Goal: Task Accomplishment & Management: Use online tool/utility

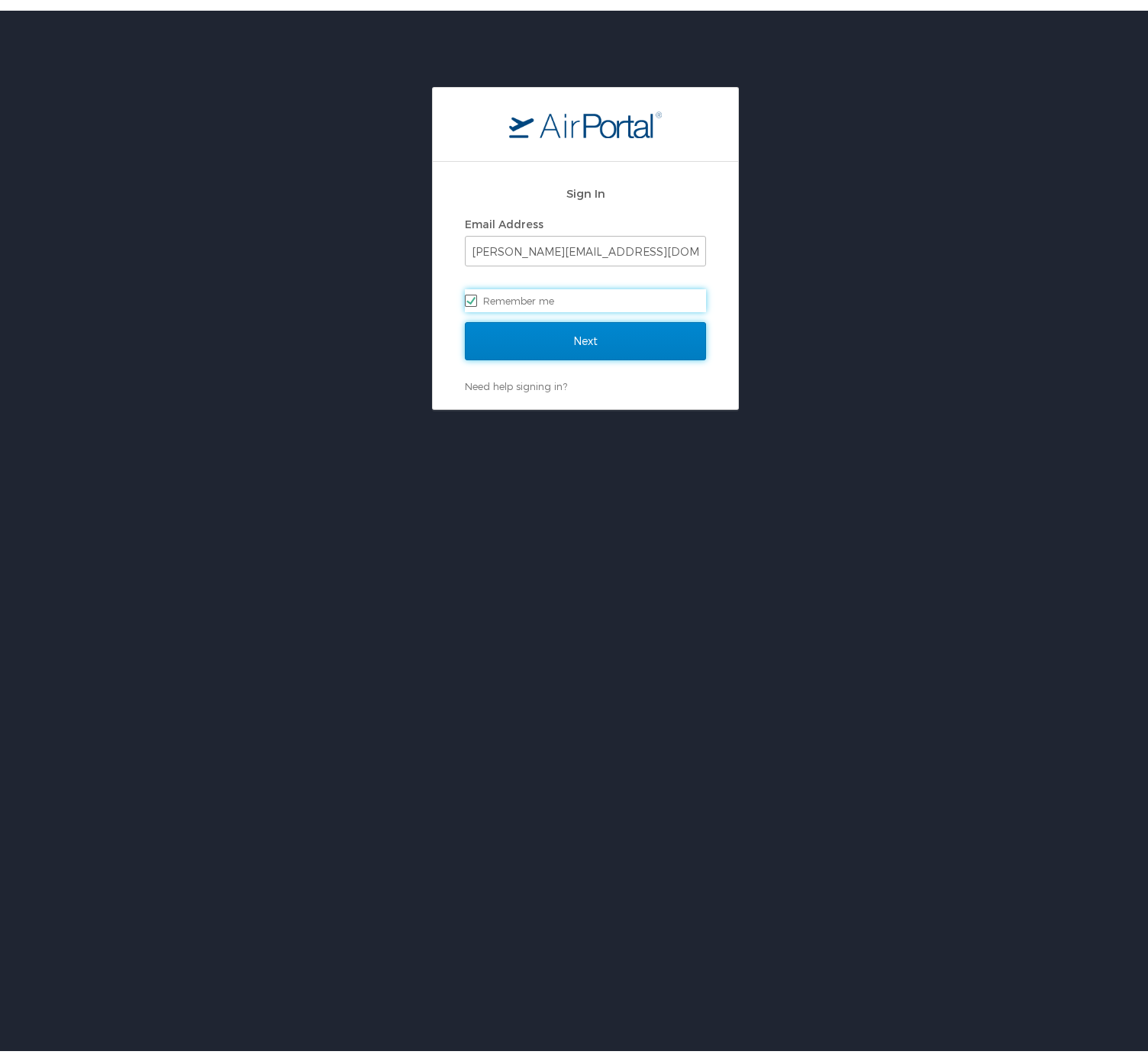
click at [583, 340] on input "Next" at bounding box center [586, 331] width 241 height 38
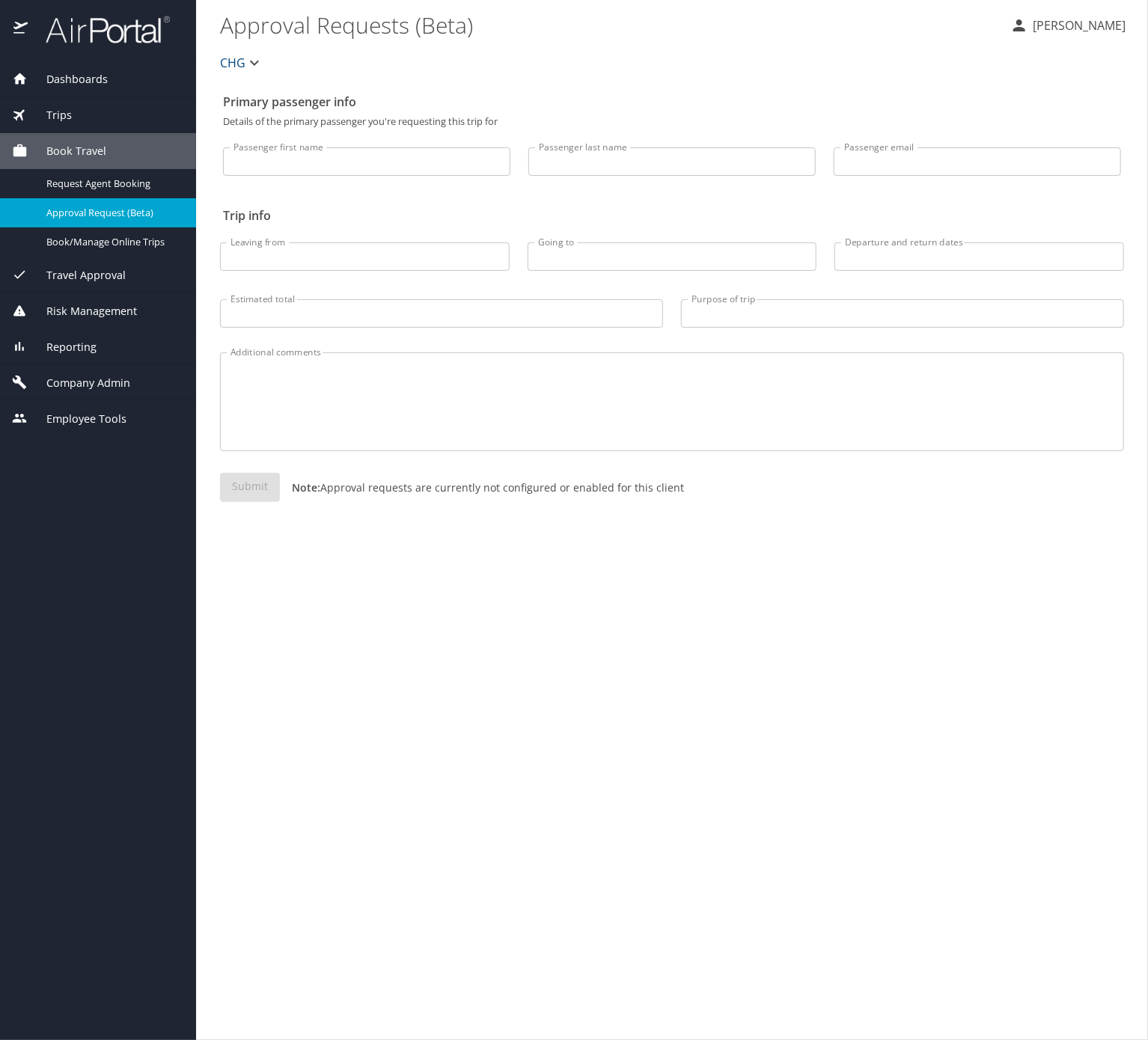
click at [67, 115] on span "Trips" at bounding box center [49, 115] width 44 height 16
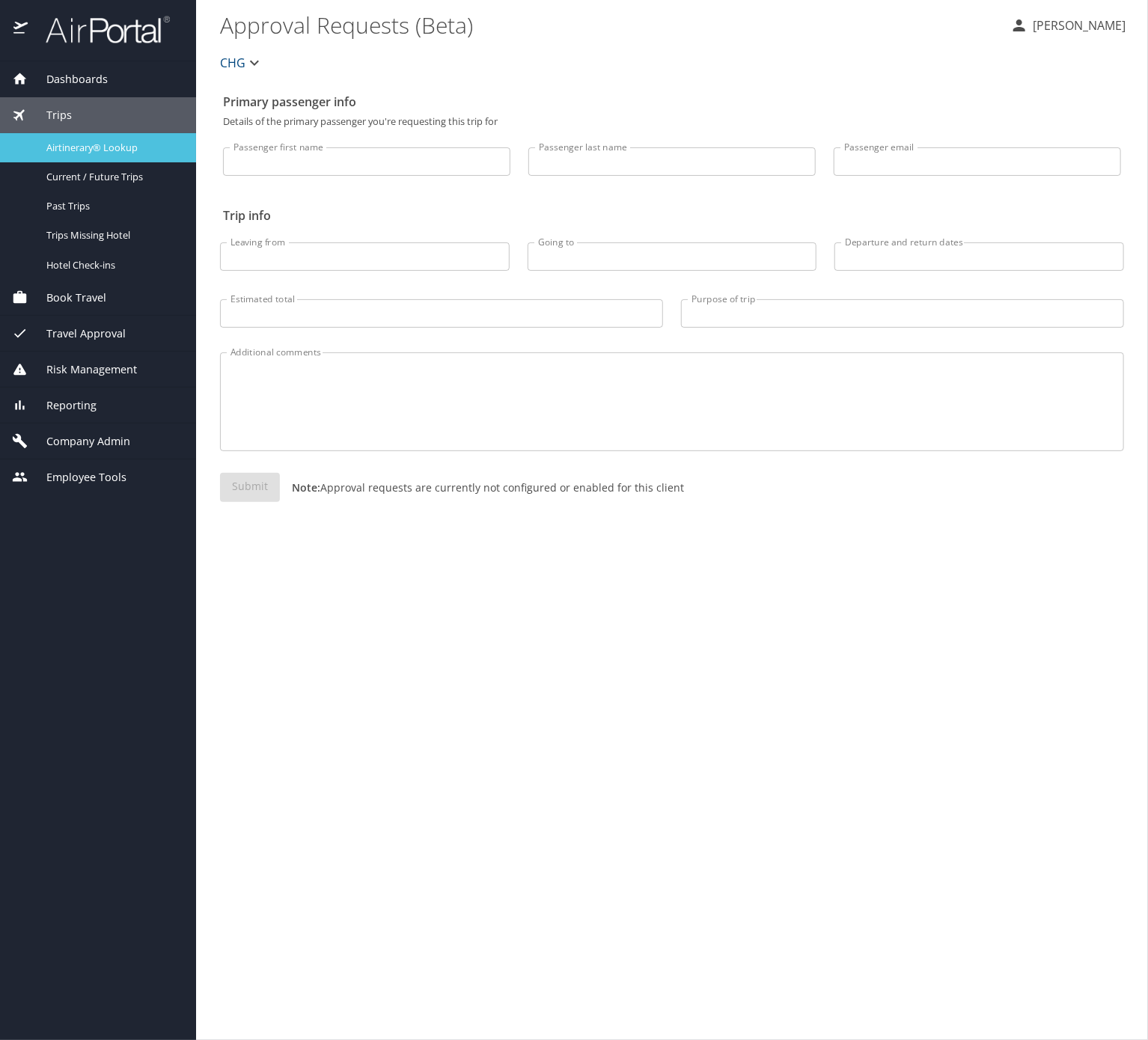
click at [106, 155] on span "Airtinerary® Lookup" at bounding box center [112, 148] width 132 height 14
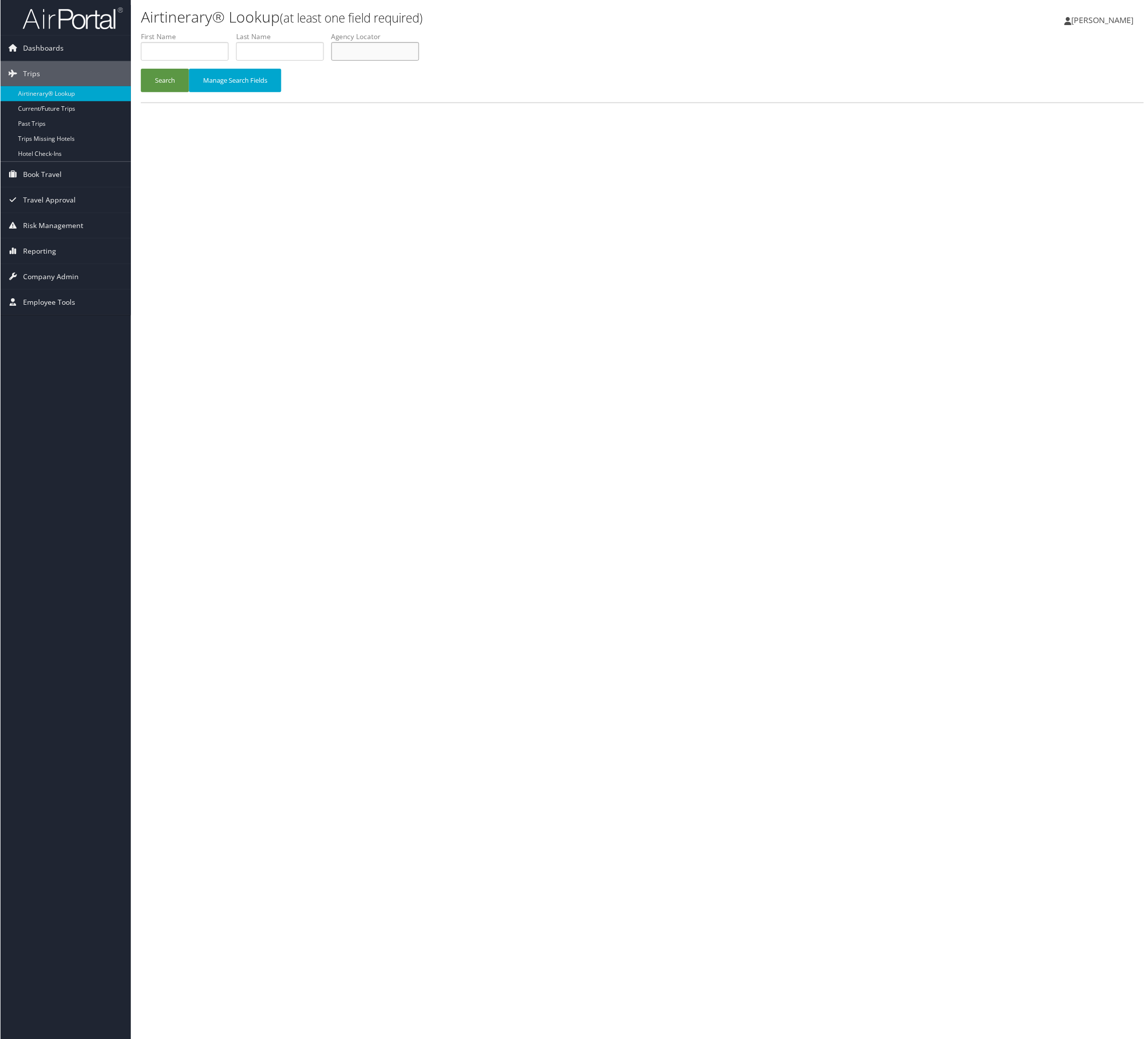
click at [419, 61] on input "text" at bounding box center [375, 51] width 88 height 18
paste input "AWZMUI"
click at [162, 92] on button "Search" at bounding box center [165, 80] width 48 height 24
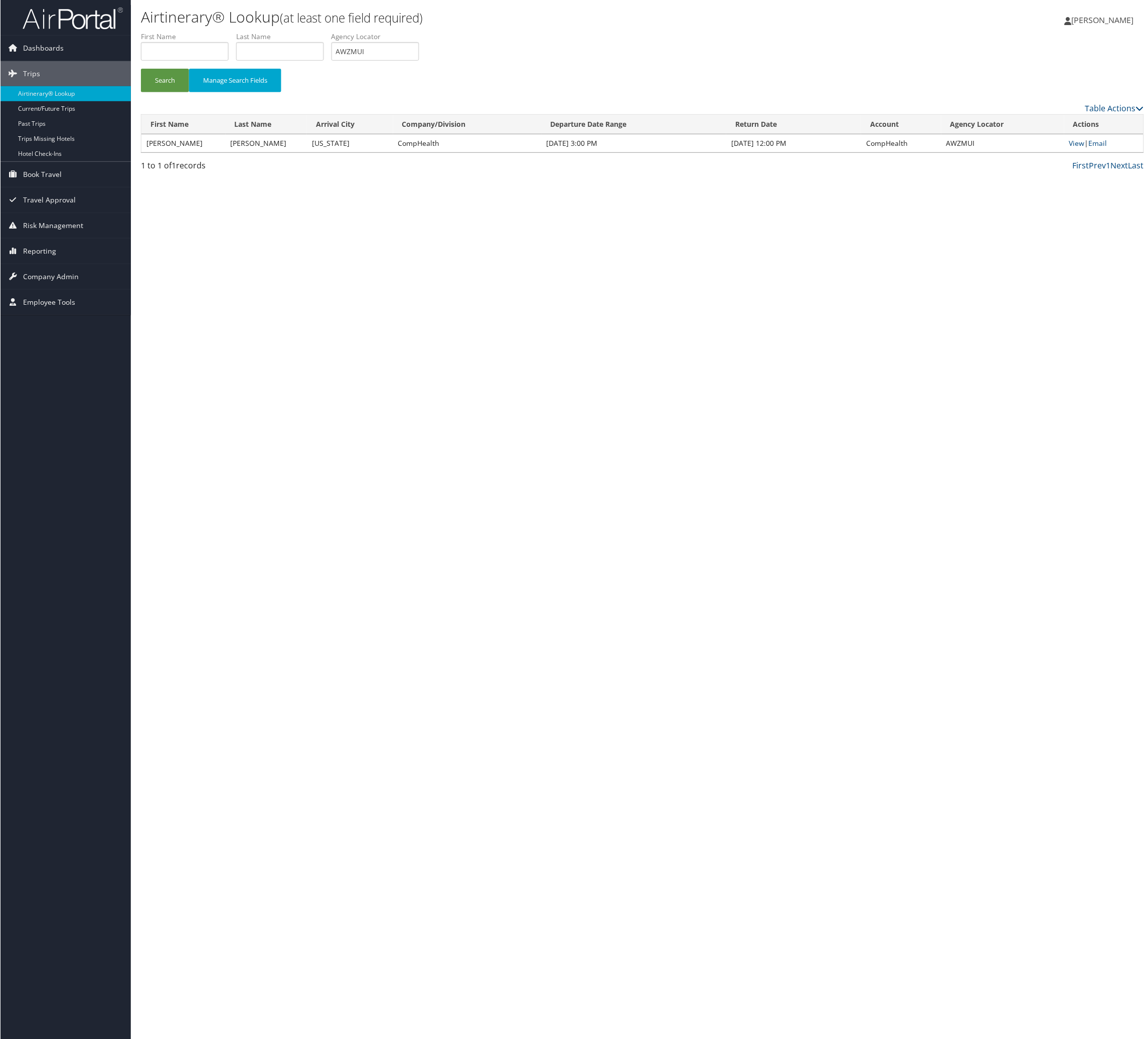
click at [1064, 153] on td "View | Email" at bounding box center [1103, 143] width 79 height 18
click at [1069, 148] on link "View" at bounding box center [1077, 143] width 16 height 9
click at [419, 61] on input "AWZMUI" at bounding box center [375, 51] width 88 height 18
drag, startPoint x: 477, startPoint y: 80, endPoint x: 396, endPoint y: 114, distance: 87.8
click at [419, 61] on input "AWZMUI" at bounding box center [375, 51] width 88 height 18
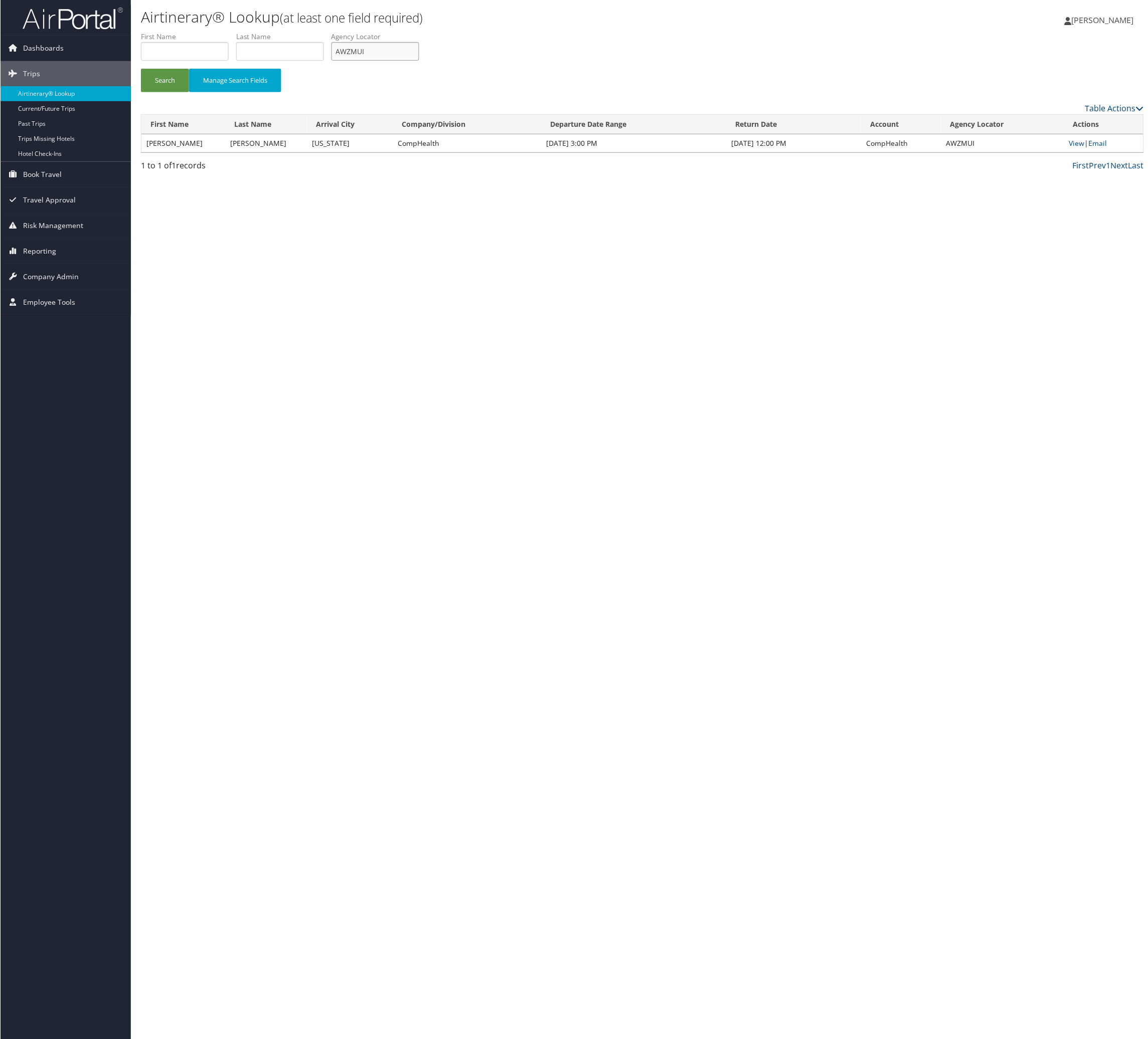
paste input "UTSNTG"
type input "UTSNTG"
click at [188, 92] on button "Search" at bounding box center [165, 80] width 48 height 24
click at [1069, 148] on link "View" at bounding box center [1077, 143] width 16 height 9
click at [1106, 148] on link "Email" at bounding box center [1098, 143] width 18 height 9
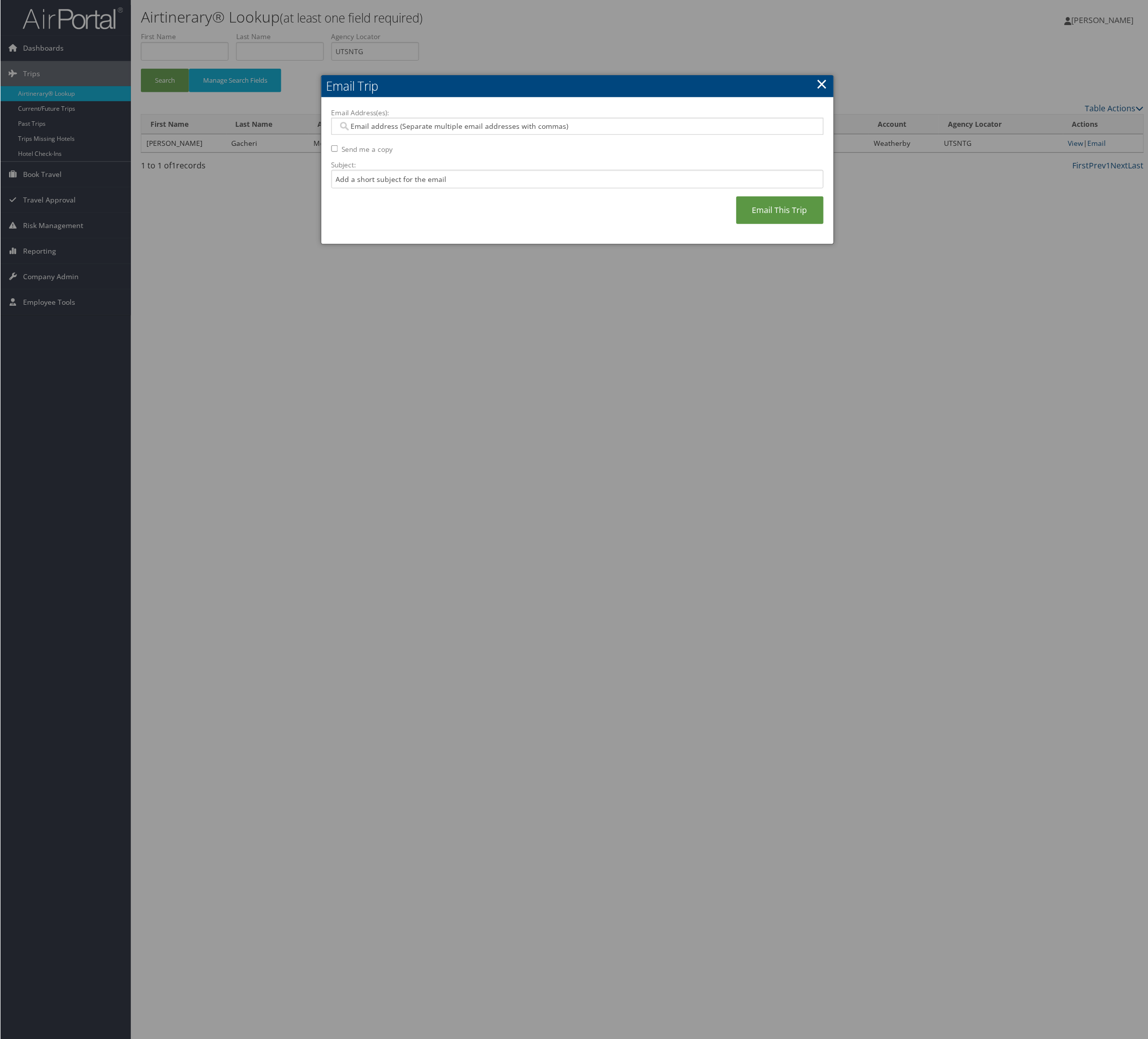
click at [367, 234] on div "Email Address(es): Send me a copy Subject: Email This Trip" at bounding box center [577, 171] width 493 height 127
click at [377, 188] on input "Subject:" at bounding box center [577, 179] width 493 height 18
click at [556, 188] on input "Itinerary Change. Please see notes in TR-748126" at bounding box center [577, 179] width 493 height 18
click at [555, 188] on input "Itinerary Change. Please see notes in TR-748126" at bounding box center [577, 179] width 493 height 18
paste input "57273"
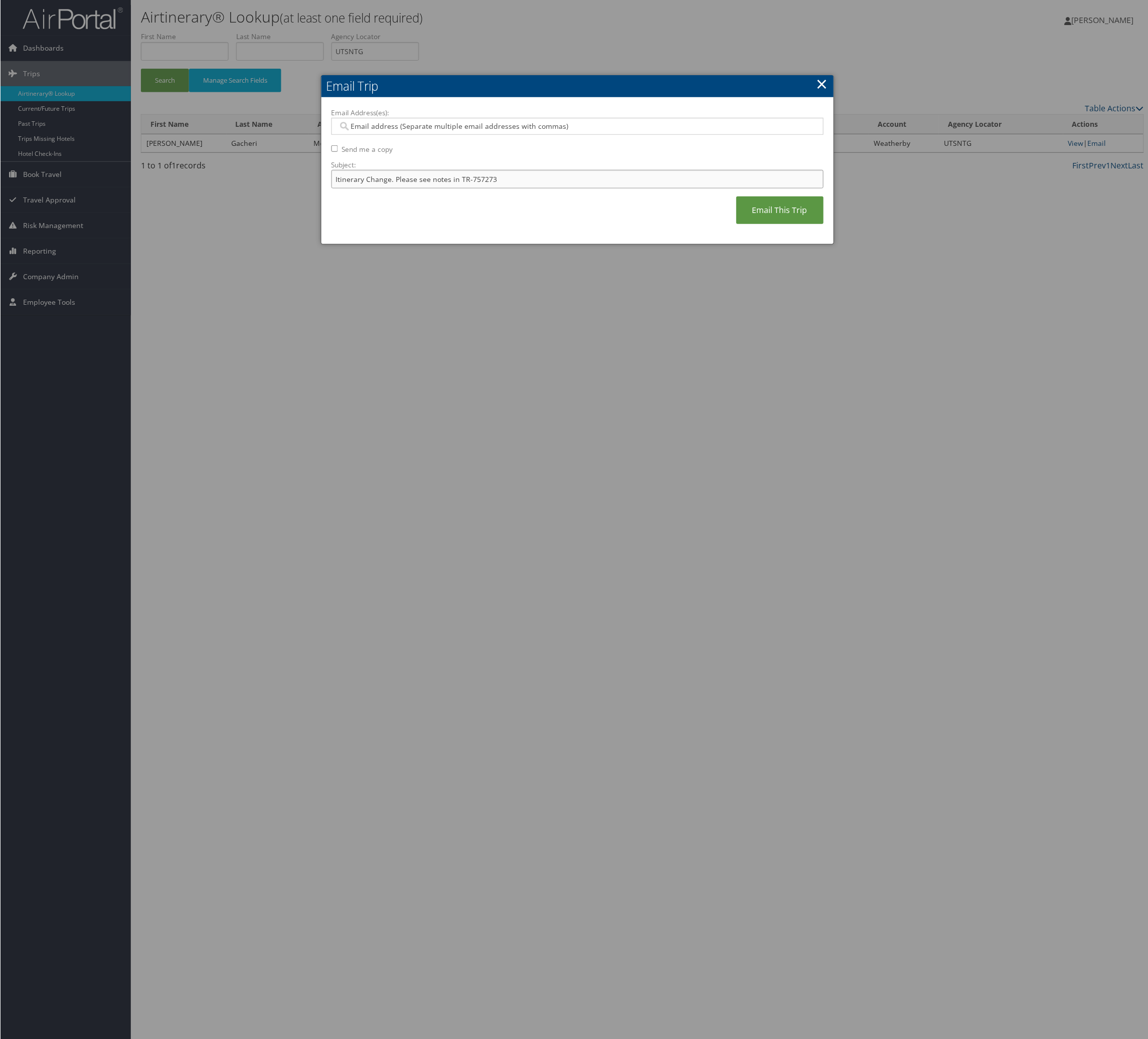
type input "Itinerary Change. Please see notes in TR-757273"
click at [546, 118] on label "Email Address(es):" at bounding box center [577, 112] width 493 height 10
click at [546, 131] on input "Email Address(es):" at bounding box center [570, 126] width 465 height 10
click at [538, 131] on input "Email Address(es):" at bounding box center [570, 126] width 465 height 10
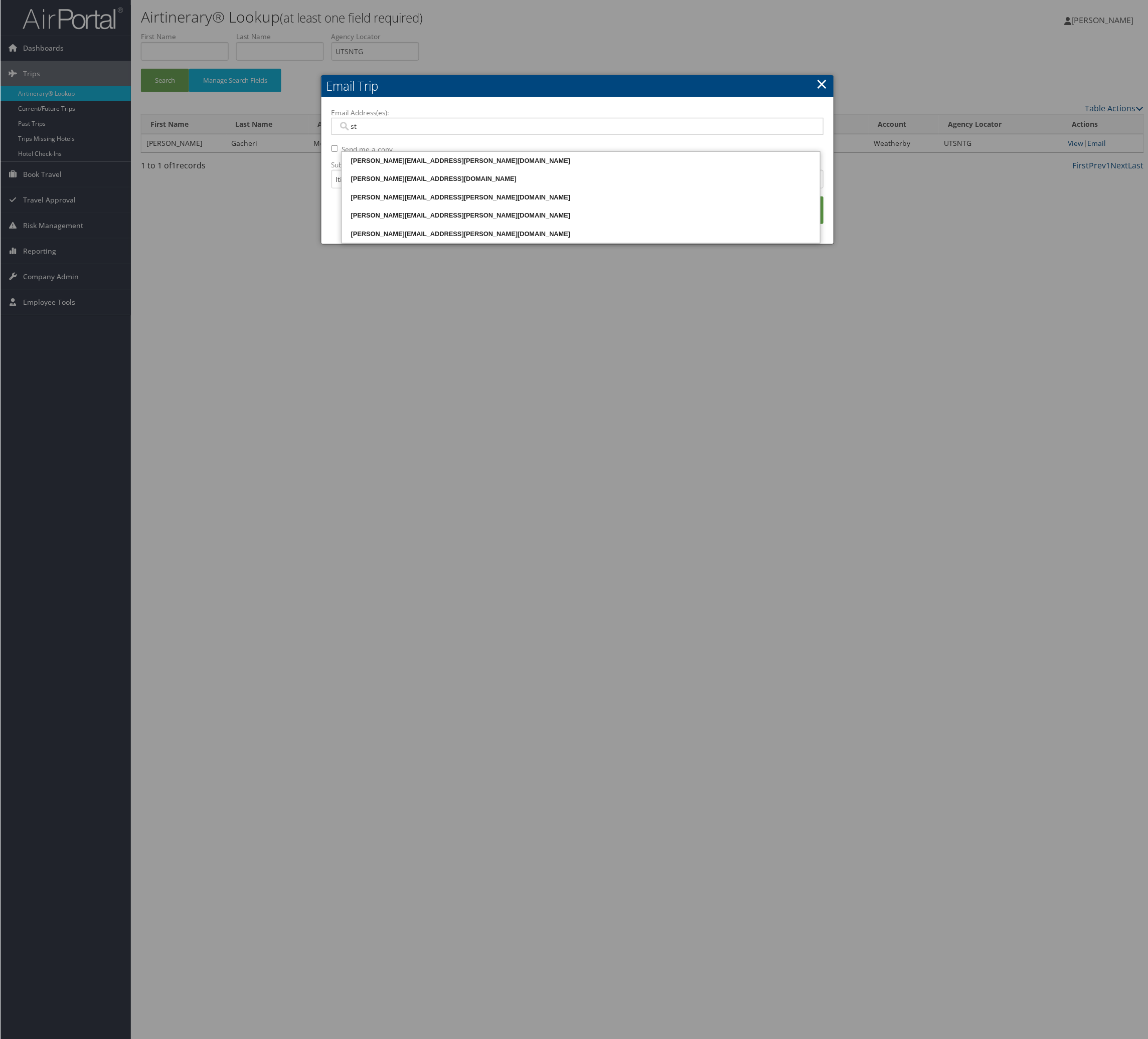
type input "ste"
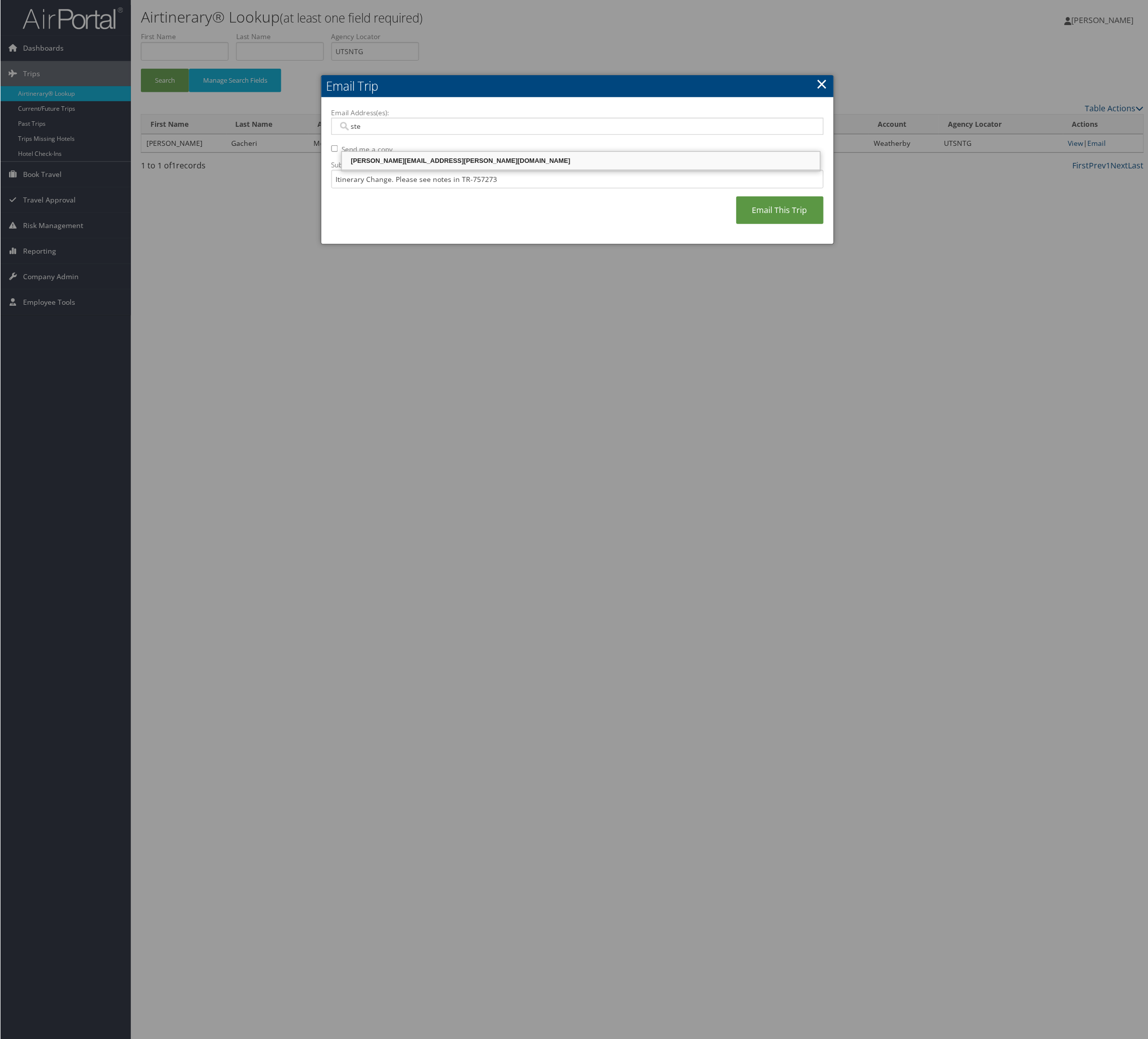
click at [549, 166] on div "stephanie.diaz@weatherbyhealthcare.com" at bounding box center [581, 160] width 475 height 10
type input "stephanie.diaz@weatherbyhealthcare.com"
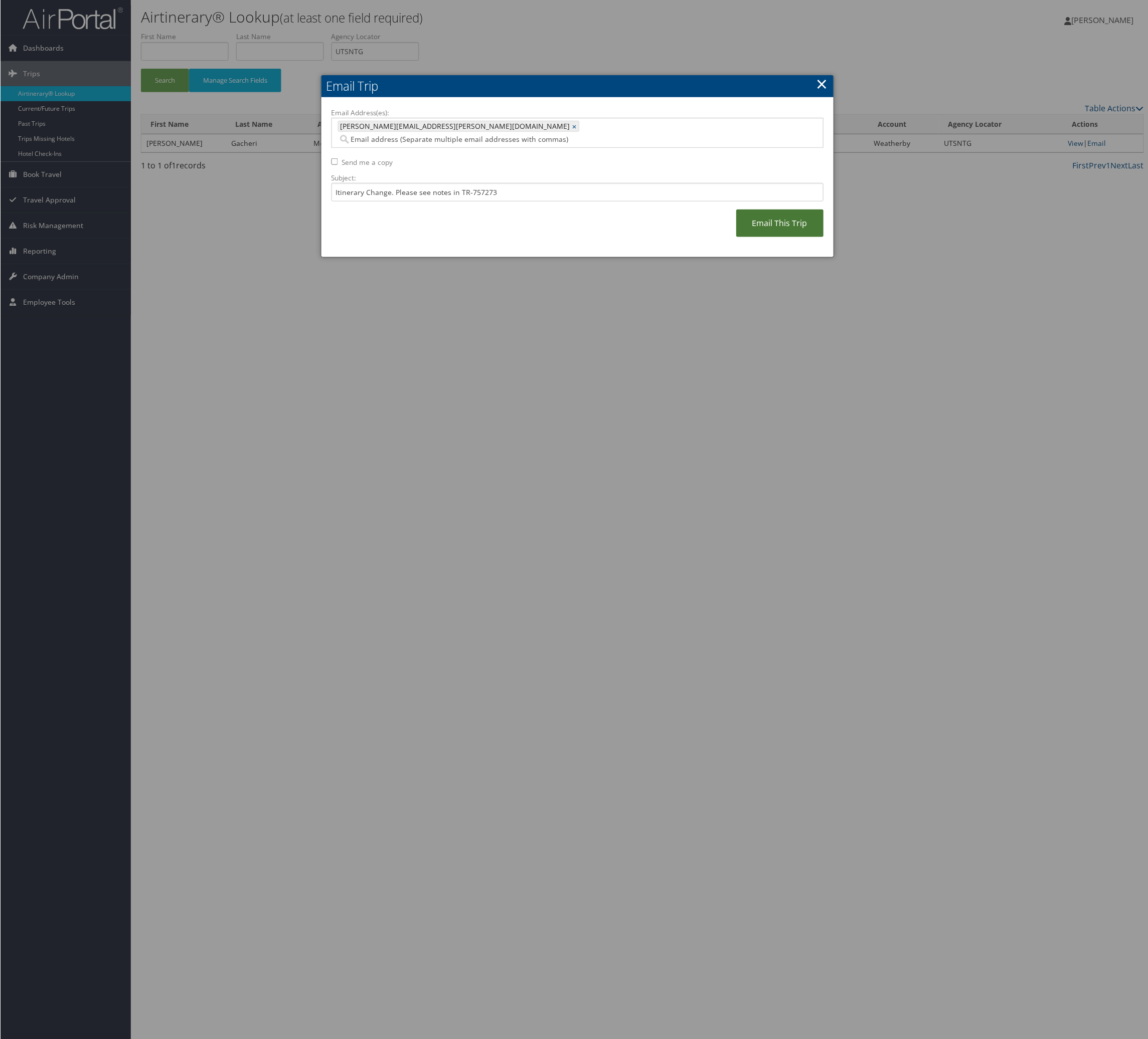
click at [780, 237] on link "Email This Trip" at bounding box center [780, 223] width 87 height 28
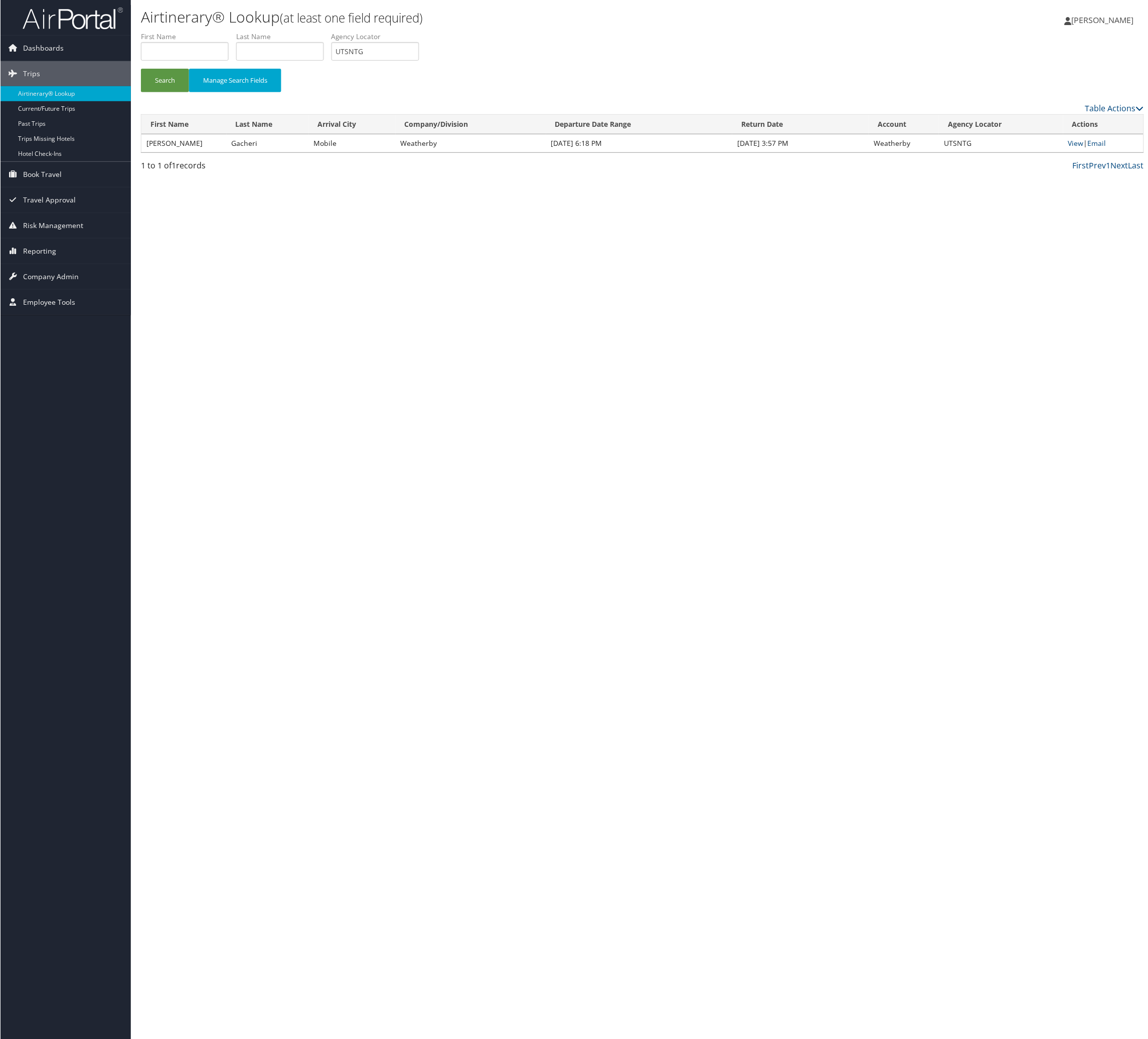
click at [426, 41] on label "Agency Locator" at bounding box center [379, 36] width 95 height 10
drag, startPoint x: 474, startPoint y: 56, endPoint x: 479, endPoint y: 70, distance: 14.9
click at [426, 60] on li "Agency Locator UTSNTG" at bounding box center [379, 50] width 95 height 37
click at [419, 61] on input "UTSNTG" at bounding box center [375, 51] width 88 height 18
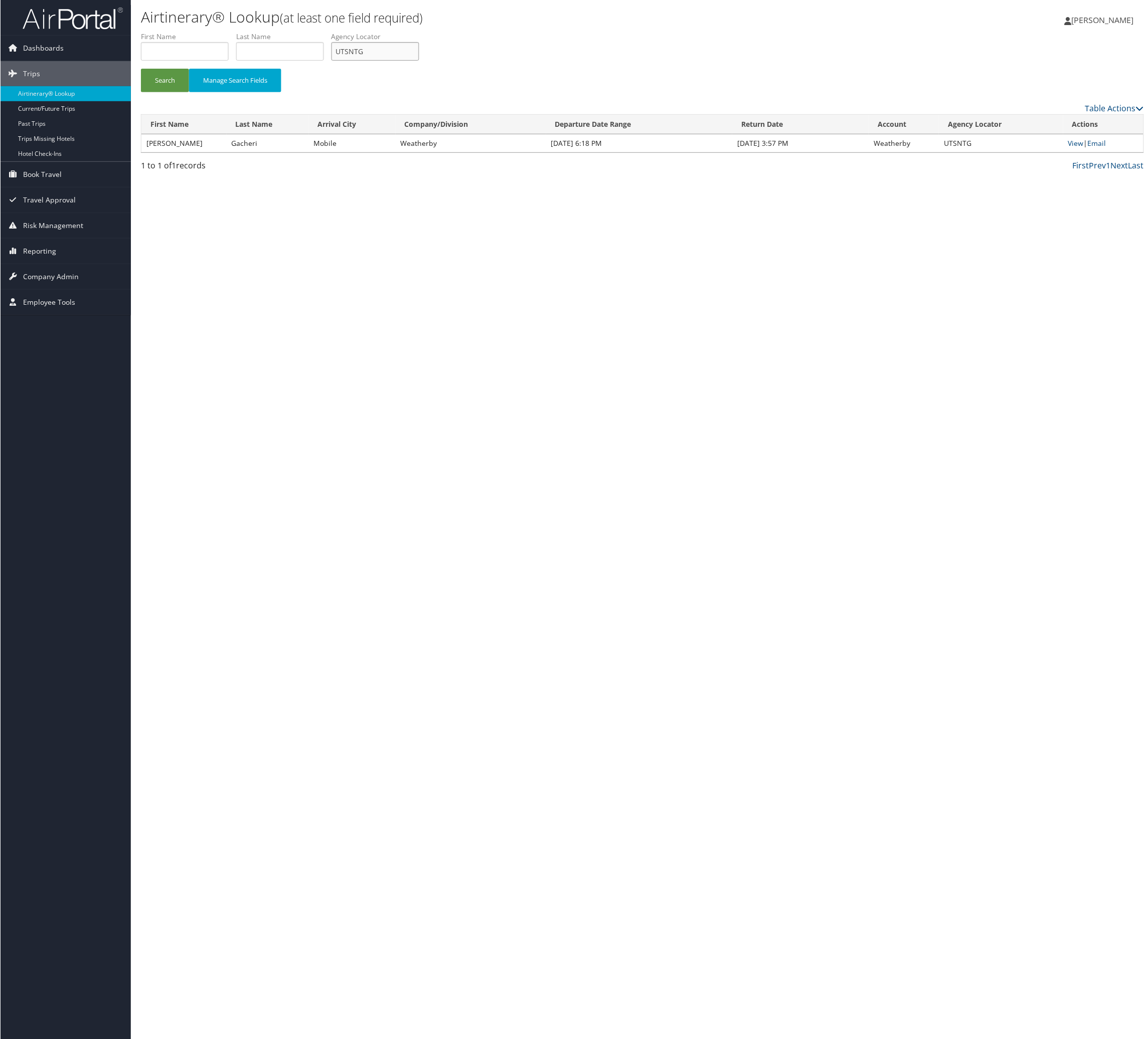
paste input "NFQKQX"
type input "NFQKQX"
drag, startPoint x: 156, startPoint y: 111, endPoint x: 160, endPoint y: 12, distance: 99.1
click at [156, 92] on button "Search" at bounding box center [165, 80] width 48 height 24
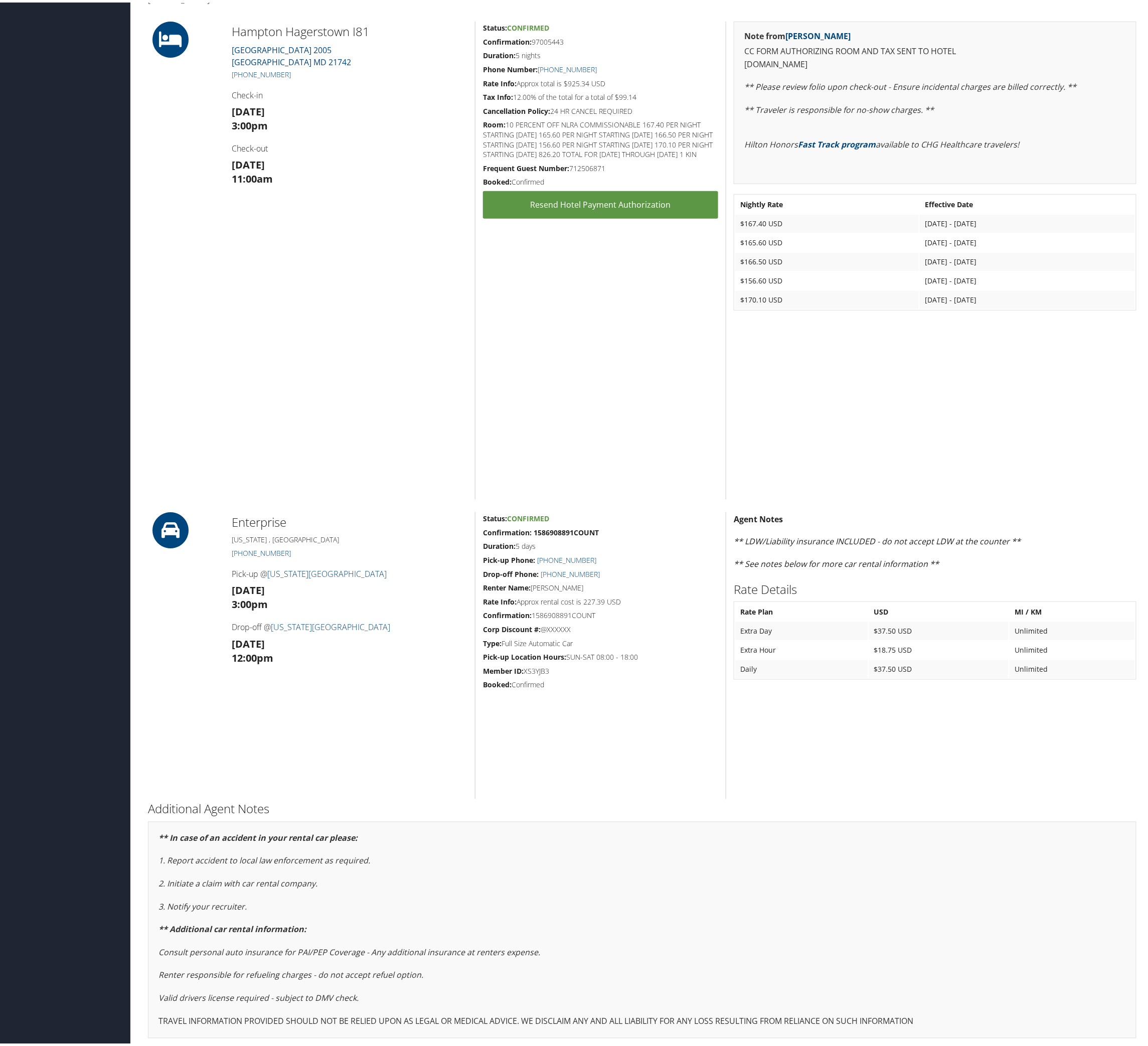
scroll to position [377, 0]
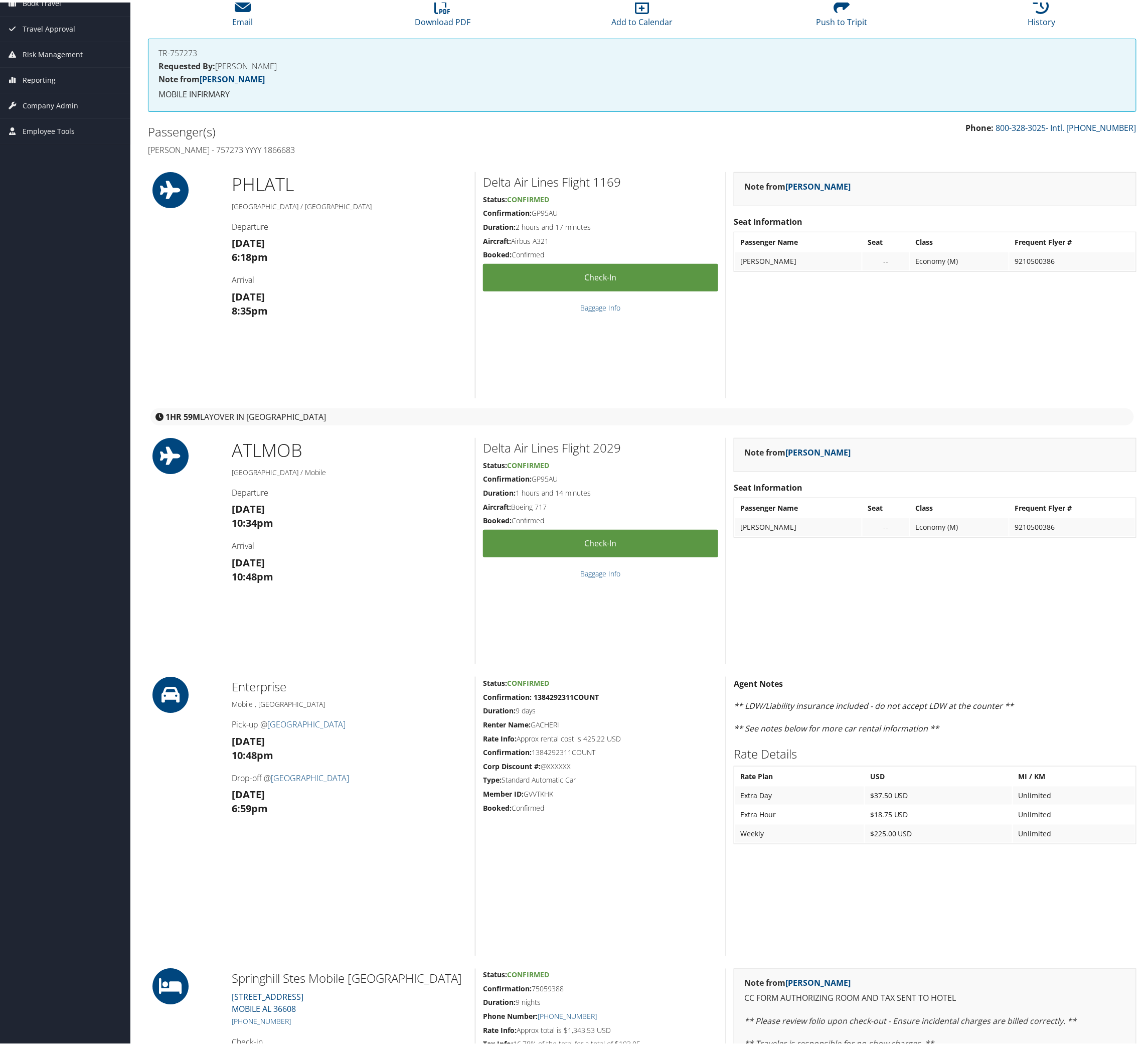
scroll to position [151, 0]
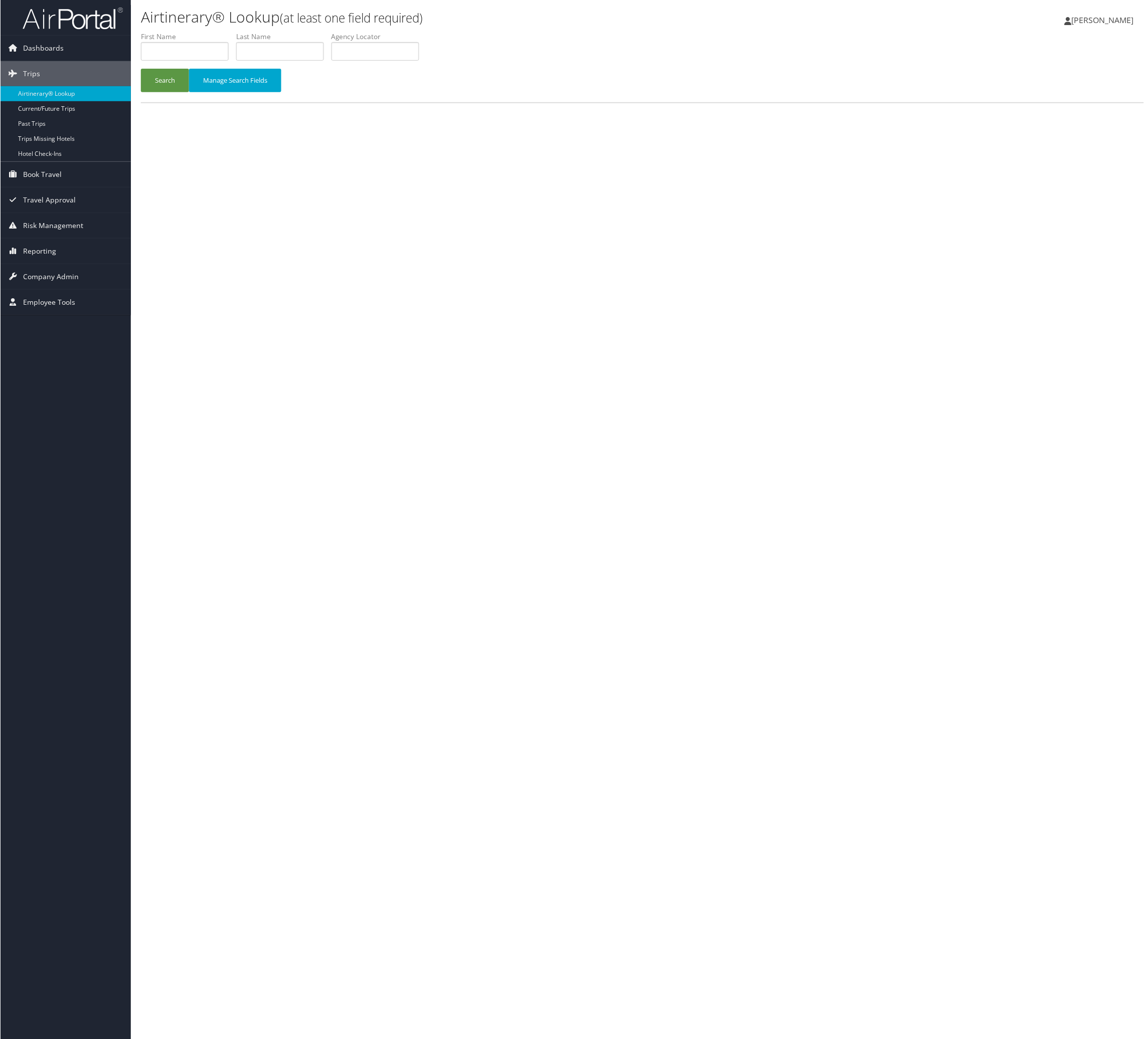
click at [426, 68] on li "Agency Locator" at bounding box center [379, 50] width 95 height 37
click at [419, 61] on input "text" at bounding box center [375, 51] width 88 height 18
paste input "NFQKQX"
type input "NFQKQX"
click at [164, 92] on button "Search" at bounding box center [165, 80] width 48 height 24
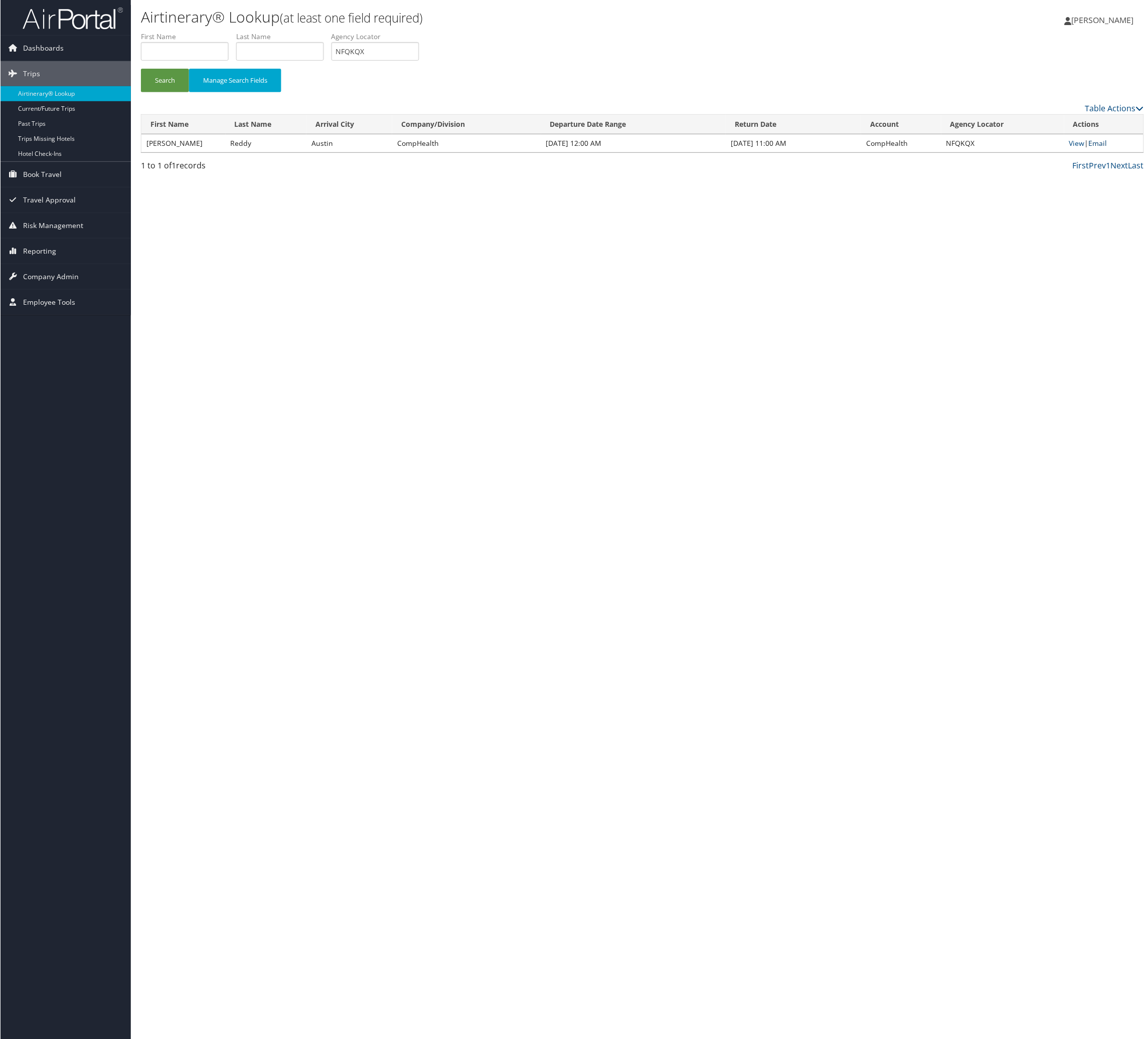
click at [1107, 148] on link "Email" at bounding box center [1098, 143] width 18 height 9
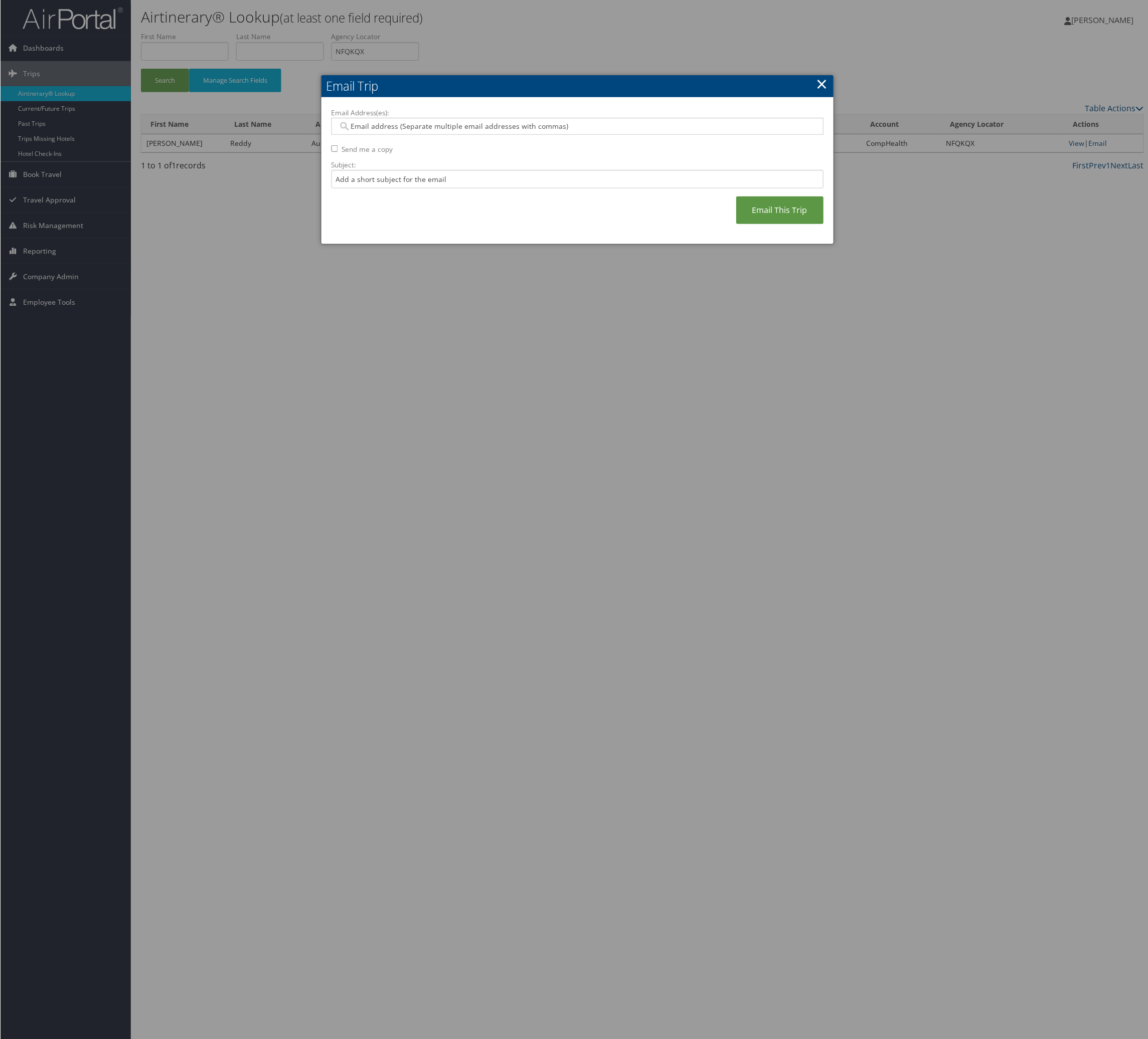
click at [397, 131] on input "Email Address(es):" at bounding box center [570, 126] width 465 height 10
type input "mc"
drag, startPoint x: 370, startPoint y: 223, endPoint x: 379, endPoint y: 224, distance: 9.1
click at [370, 188] on input "Subject:" at bounding box center [577, 179] width 493 height 18
click at [555, 188] on input "Itinerary Change. Please see notes in TR-748126" at bounding box center [577, 179] width 493 height 18
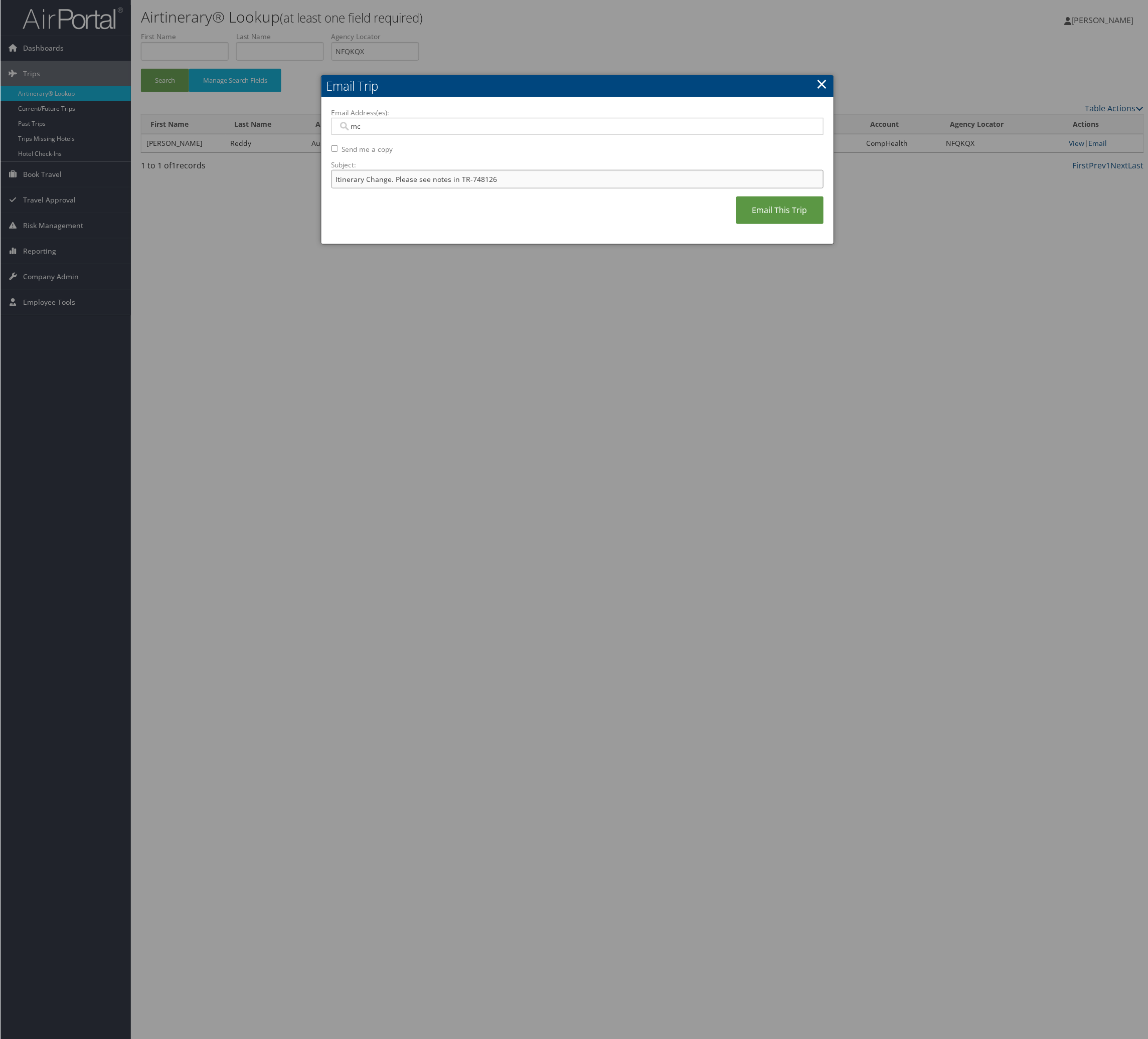
click at [555, 188] on input "Itinerary Change. Please see notes in TR-748126" at bounding box center [577, 179] width 493 height 18
paste input "65802"
type input "Itinerary Change. Please see notes in TR-765802"
click at [399, 131] on input "mc" at bounding box center [570, 126] width 465 height 10
paste input "mckenzie.gammon@comphealth.com"
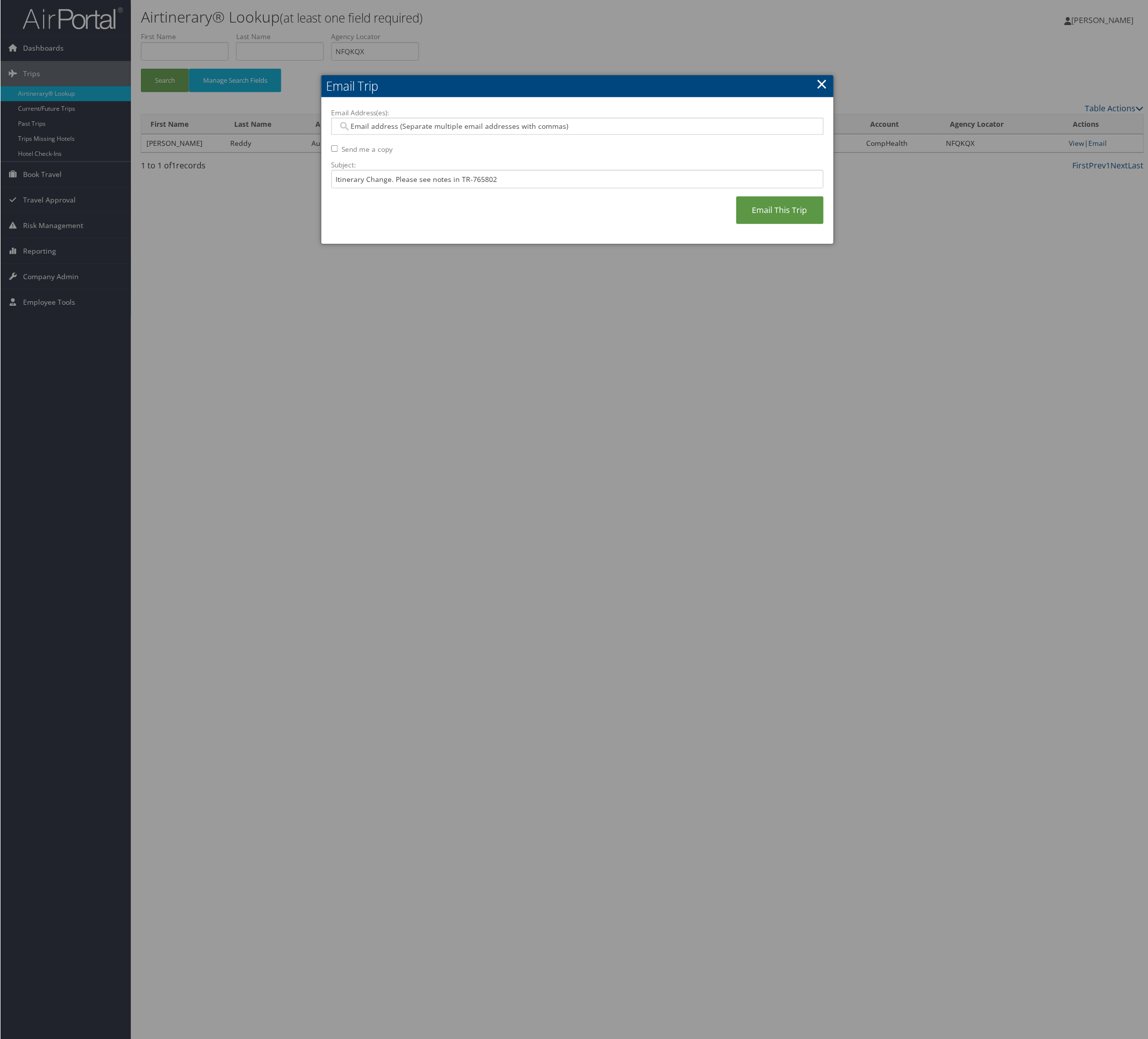
type input "mckenzie.gammon@comphealth.com"
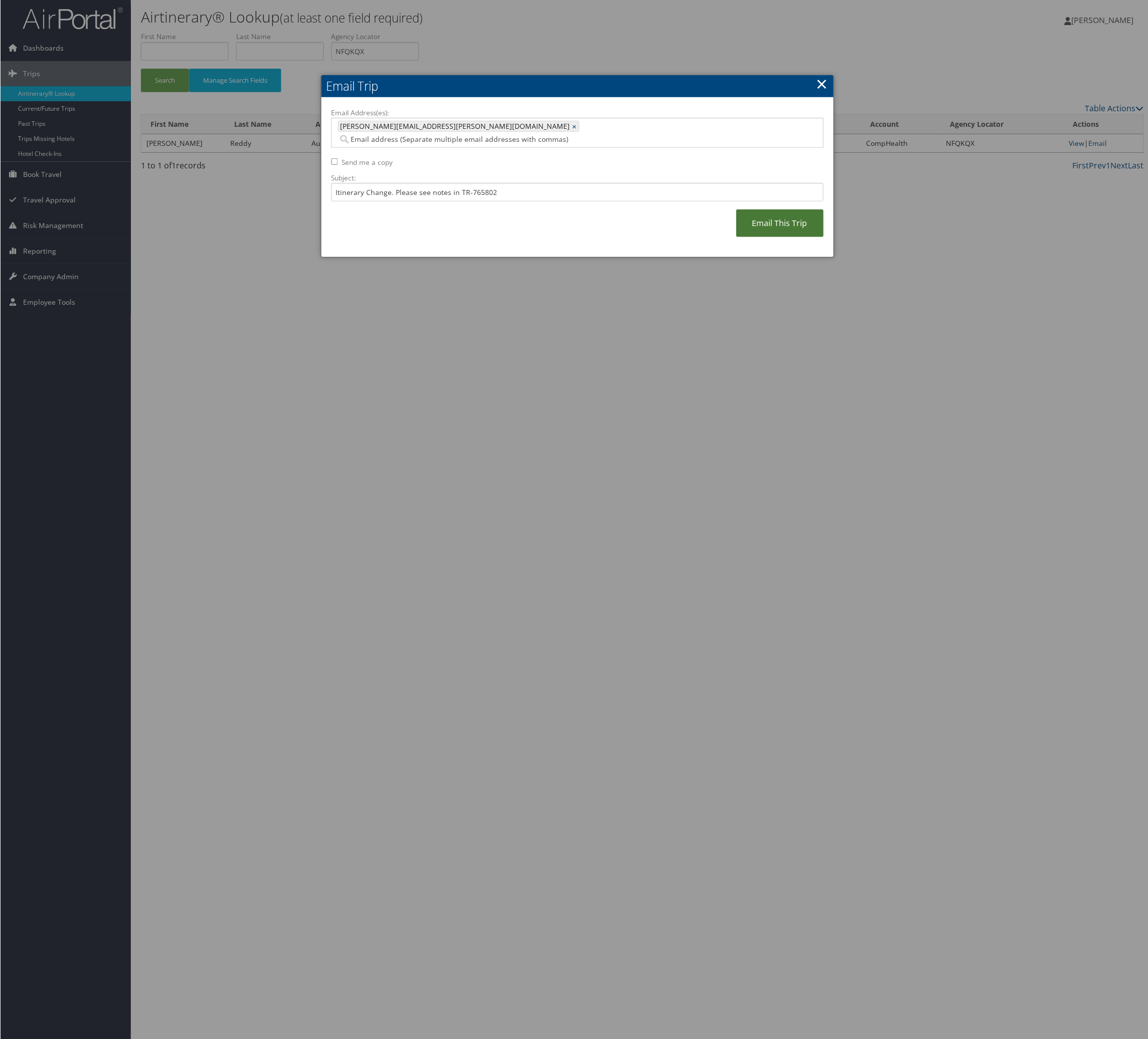
click at [760, 237] on link "Email This Trip" at bounding box center [780, 223] width 87 height 28
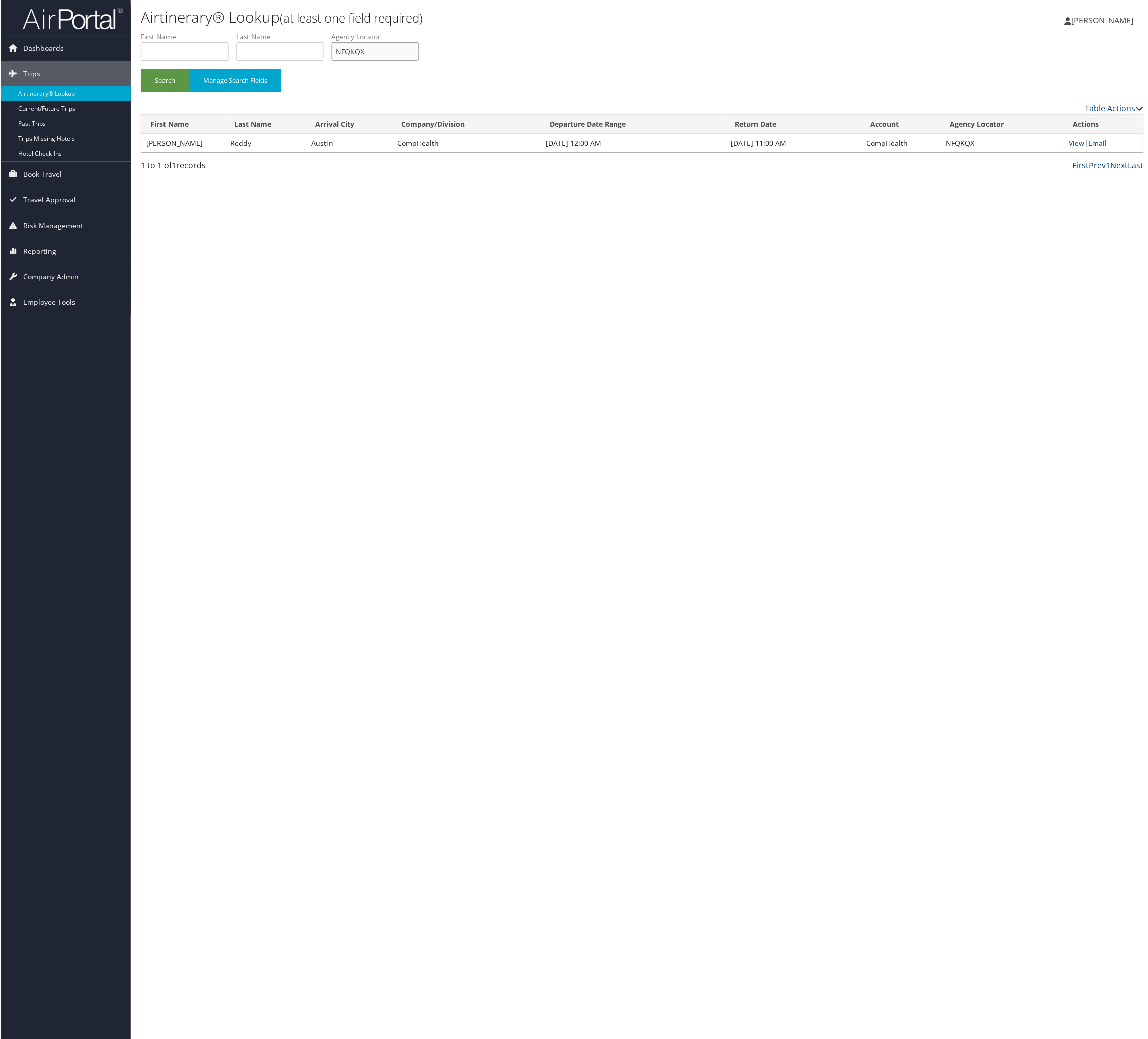
click at [419, 61] on input "NFQKQX" at bounding box center [375, 51] width 88 height 18
paste input "GFUPF"
type input "NGFUPF"
click at [188, 92] on button "Search" at bounding box center [165, 80] width 48 height 24
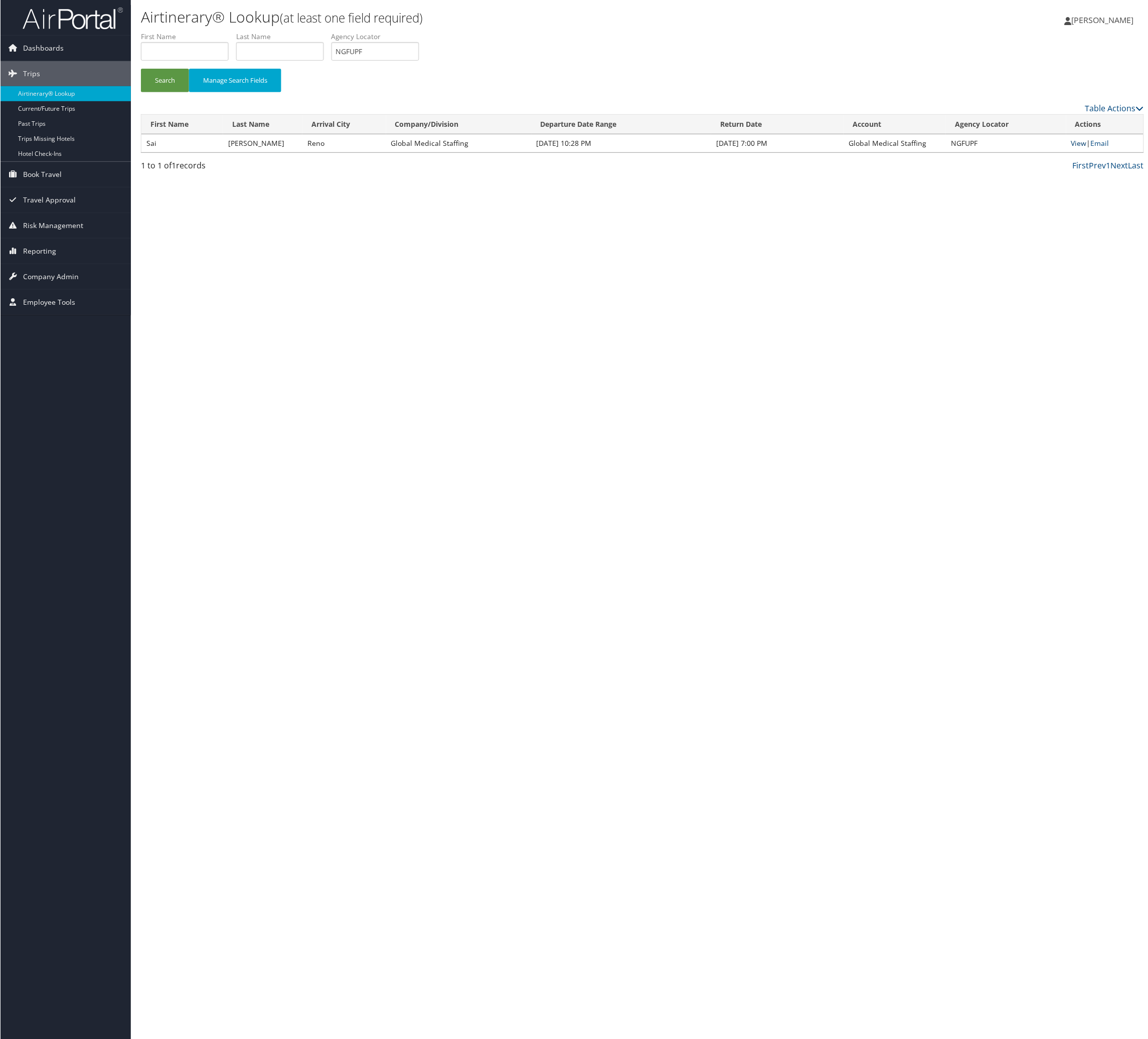
click at [1082, 148] on link "View" at bounding box center [1079, 143] width 16 height 9
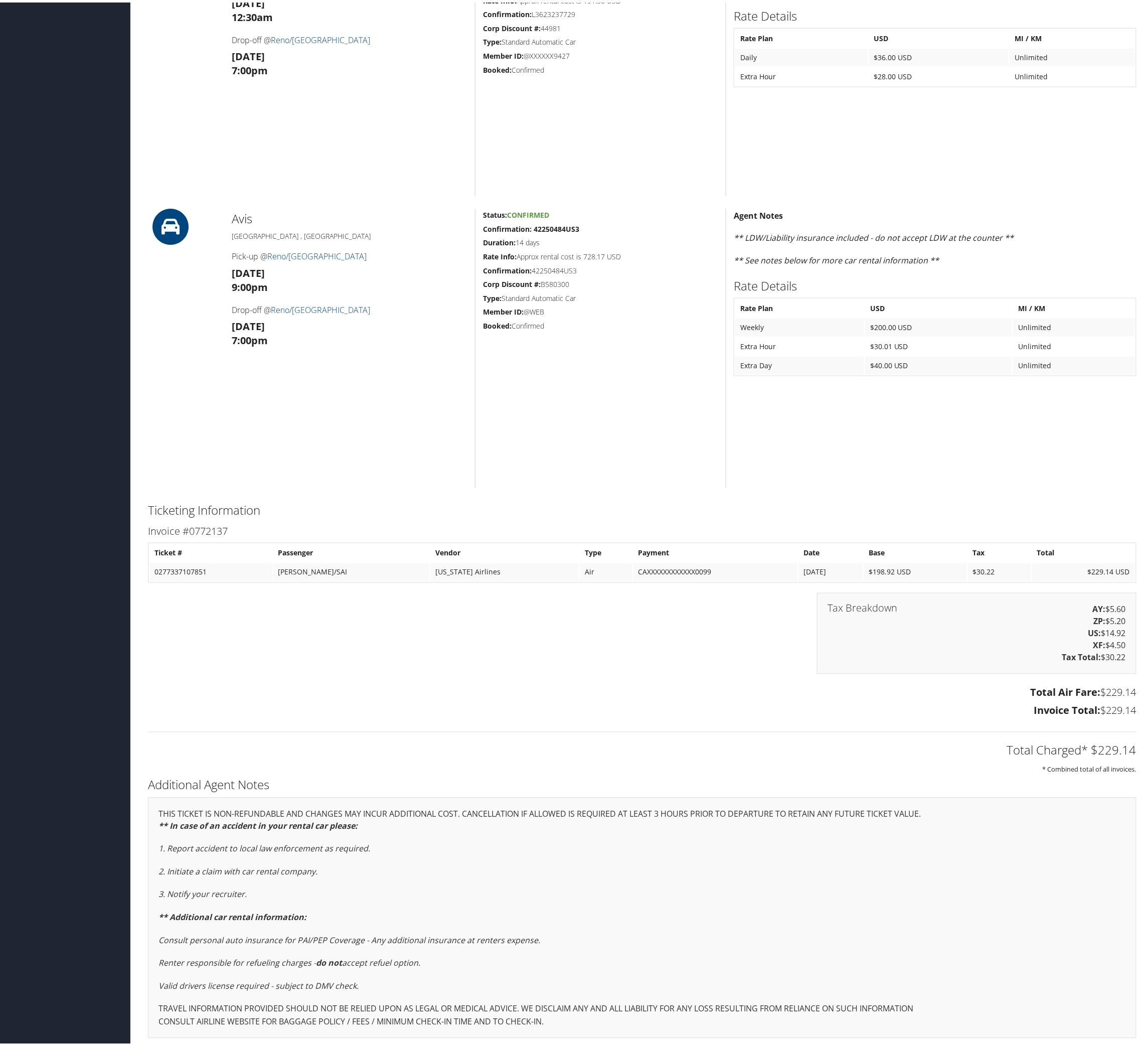
scroll to position [991, 0]
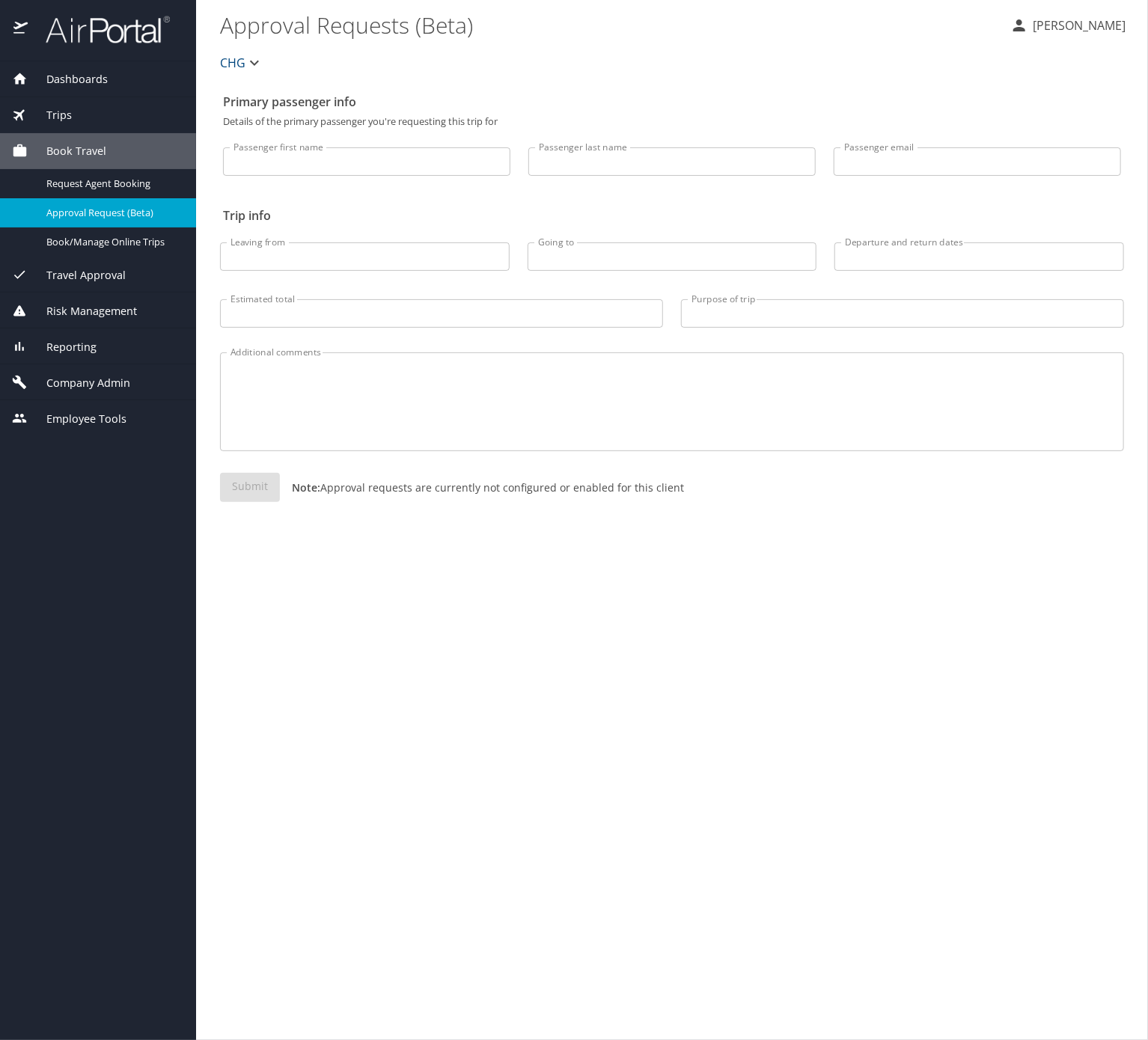
click at [105, 392] on span "Company Admin" at bounding box center [78, 383] width 103 height 16
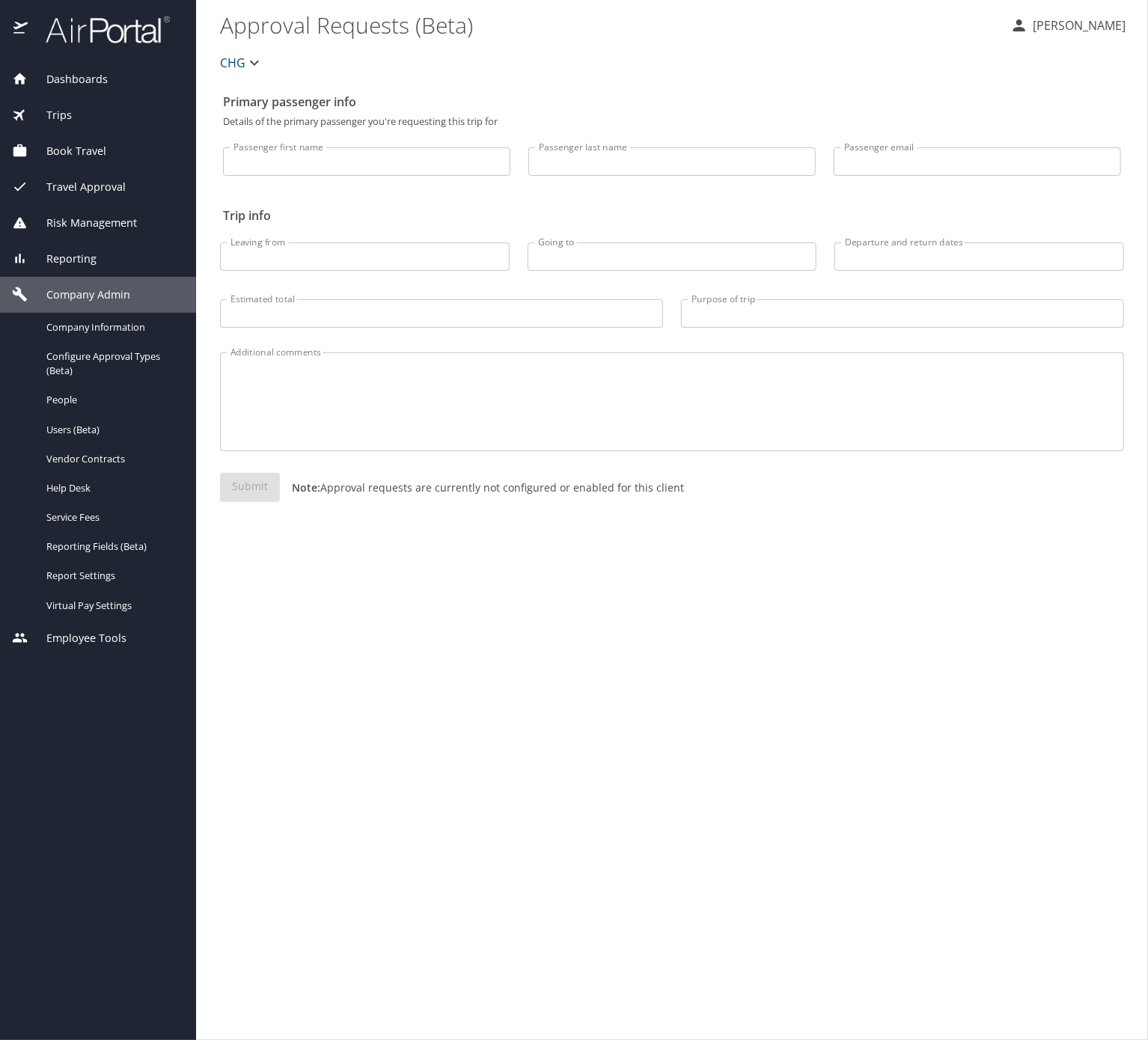
click at [96, 252] on span "Reporting" at bounding box center [62, 258] width 69 height 16
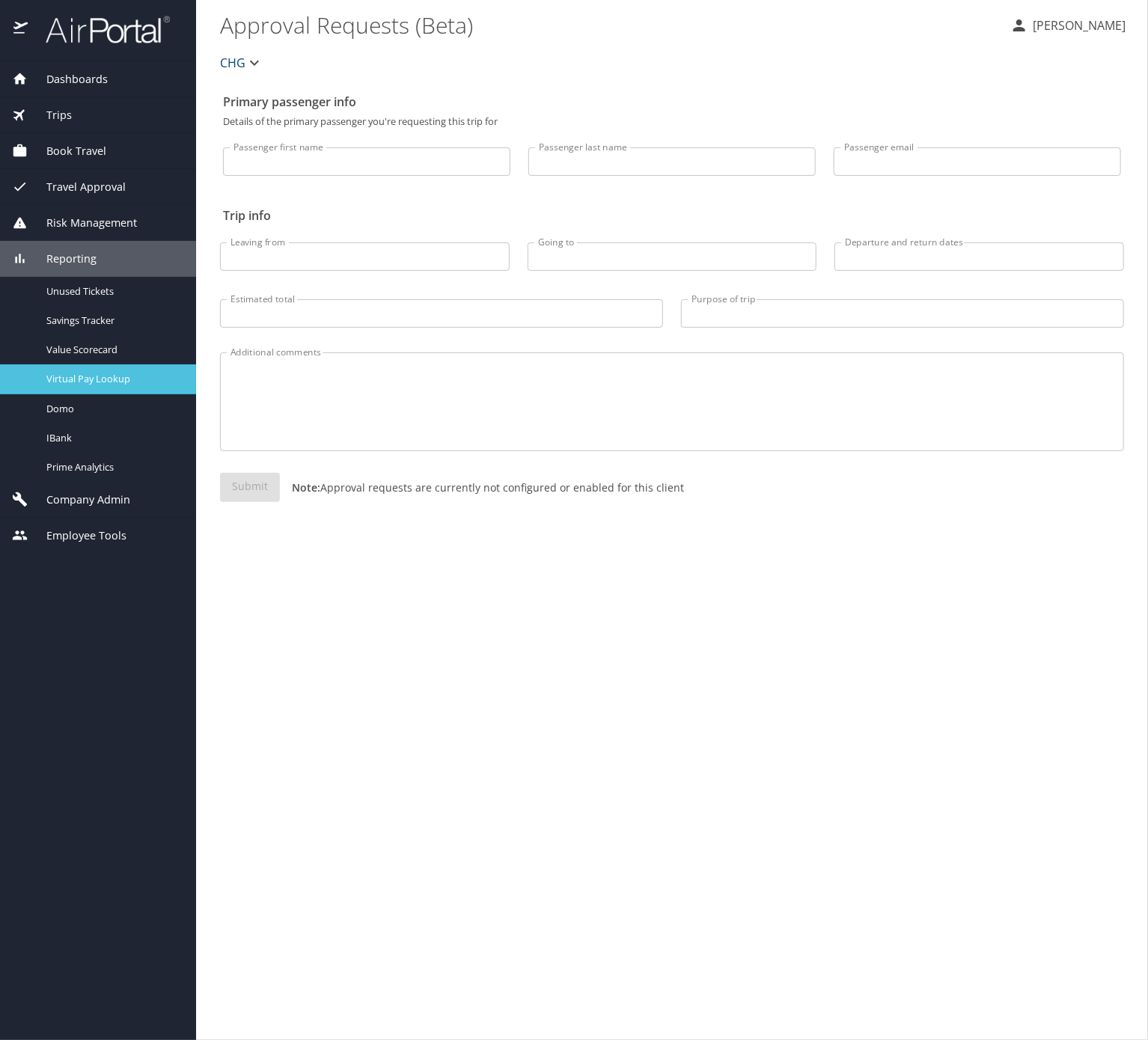
click at [135, 386] on span "Virtual Pay Lookup" at bounding box center [112, 379] width 132 height 14
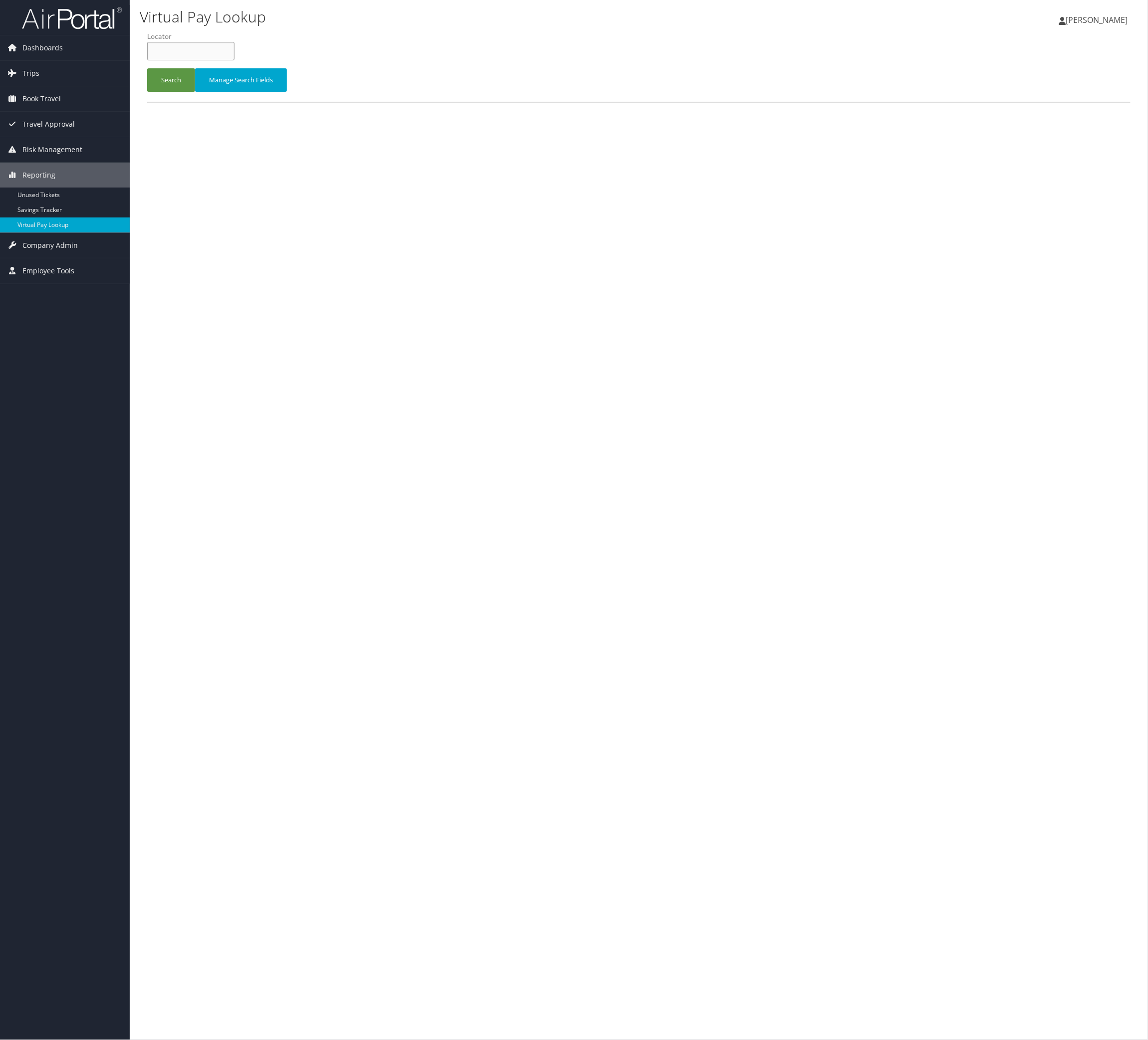
click at [234, 61] on input "text" at bounding box center [191, 51] width 87 height 18
paste input "JXGGDA"
type input "JXGGDA"
click at [62, 240] on span "Company Admin" at bounding box center [50, 245] width 55 height 25
click at [190, 92] on button "Search" at bounding box center [171, 80] width 48 height 23
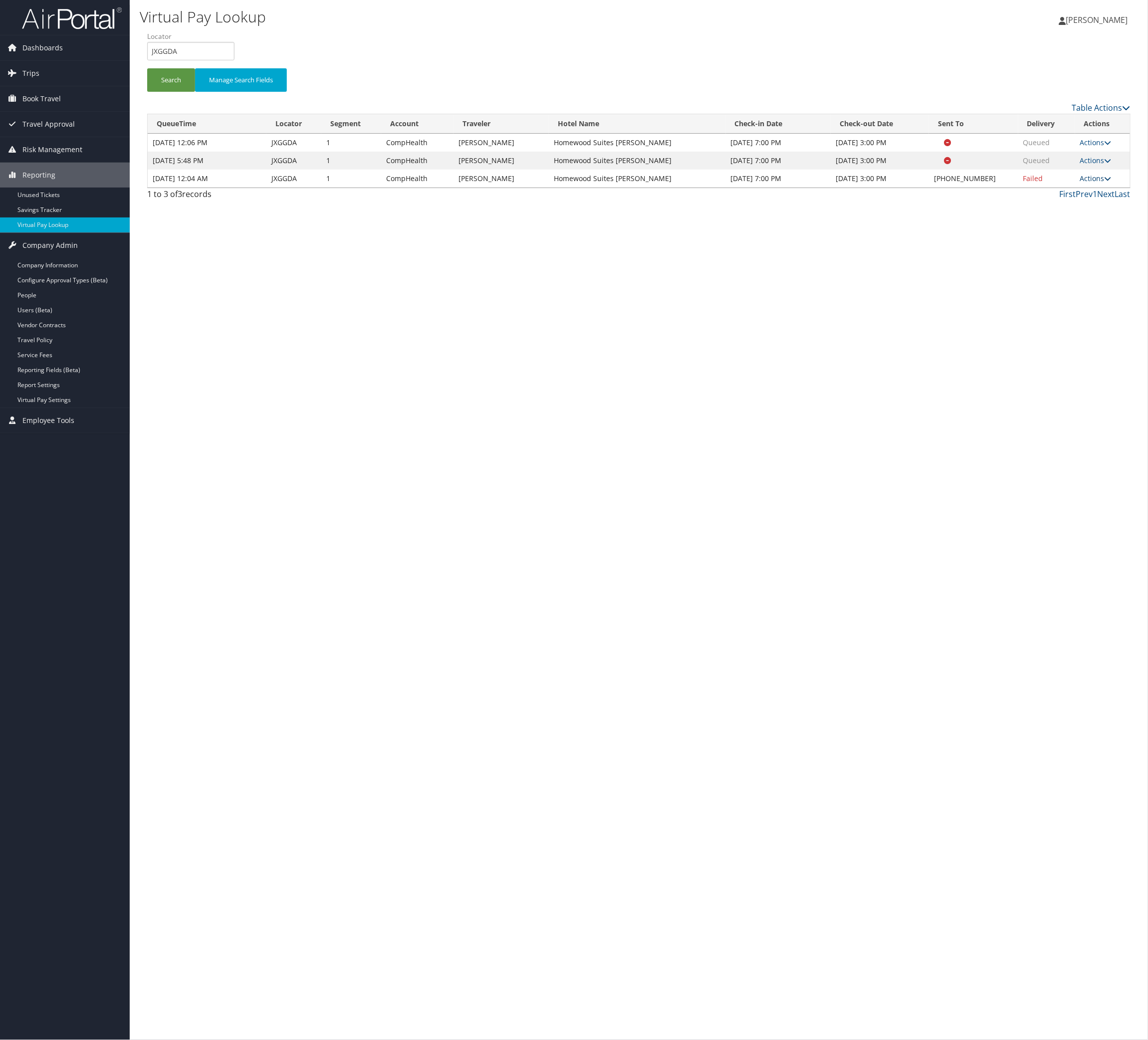
click at [1106, 183] on link "Actions" at bounding box center [1096, 178] width 31 height 9
click at [1059, 296] on link "Logs" at bounding box center [1025, 287] width 85 height 17
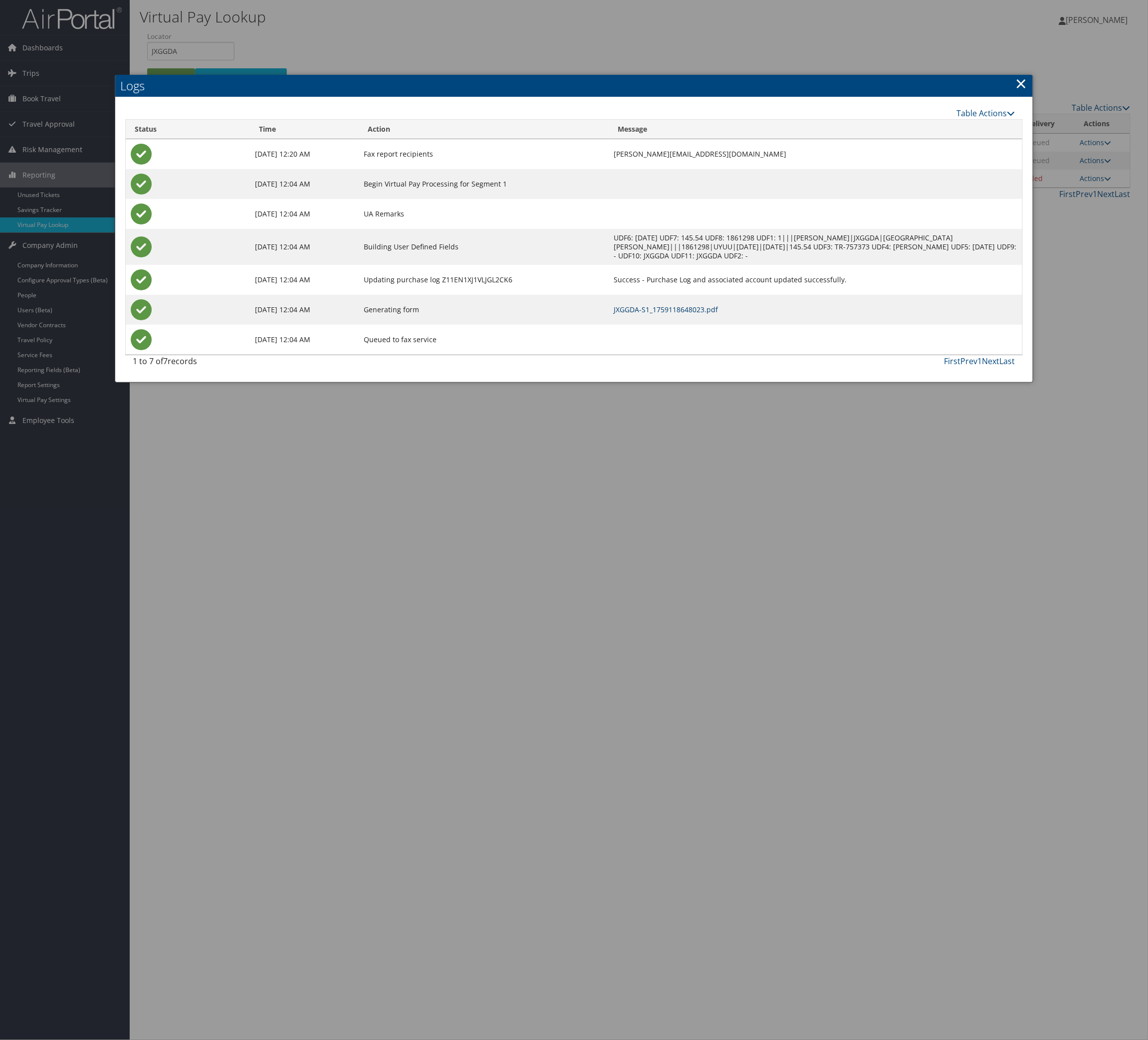
click at [687, 314] on link "JXGGDA-S1_1759118648023.pdf" at bounding box center [667, 309] width 104 height 9
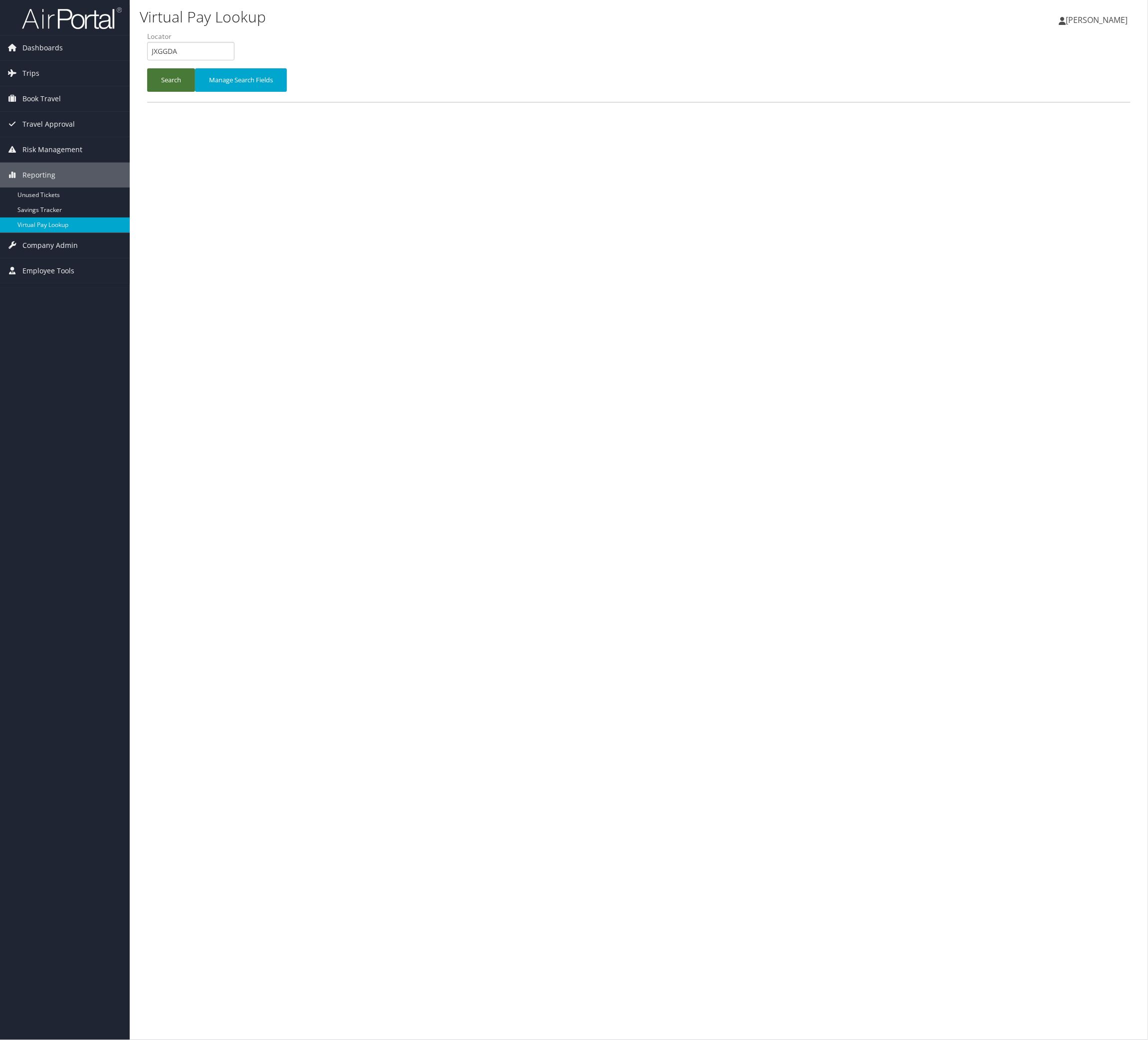
click at [169, 92] on button "Search" at bounding box center [171, 80] width 48 height 23
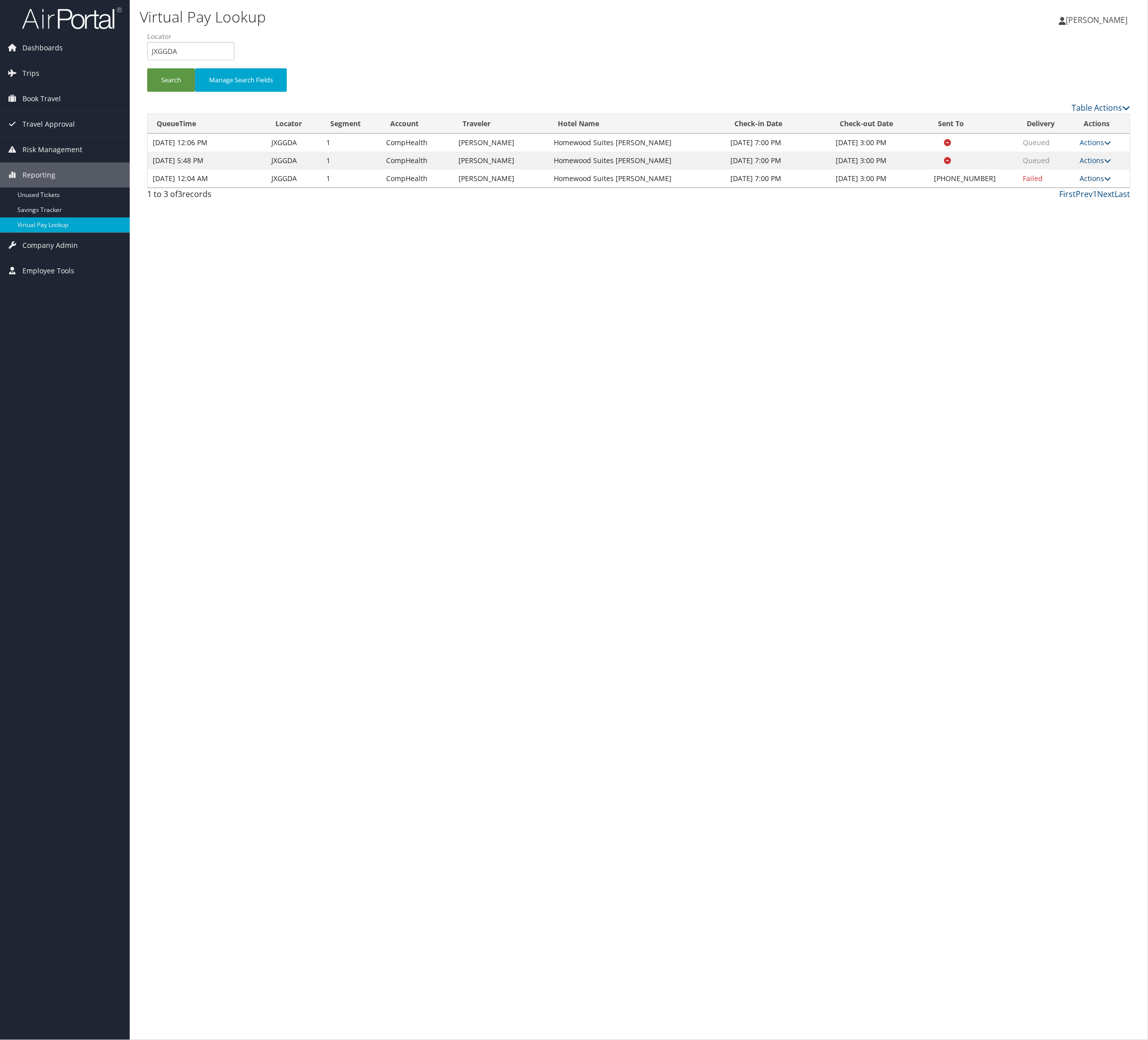
click at [1080, 183] on link "Actions" at bounding box center [1096, 178] width 31 height 9
click at [1064, 279] on link "Resend" at bounding box center [1025, 270] width 85 height 17
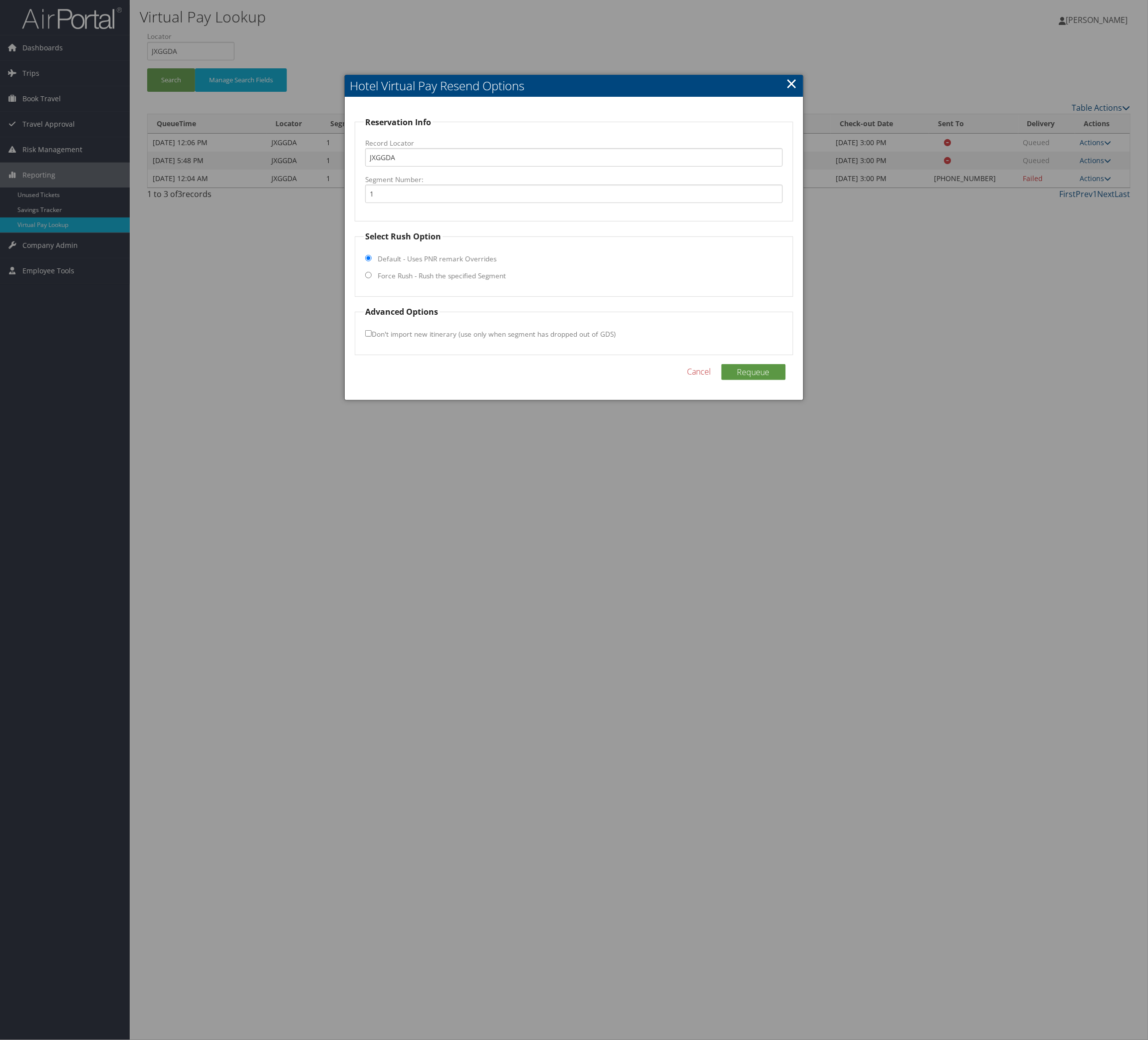
drag, startPoint x: 423, startPoint y: 366, endPoint x: 427, endPoint y: 373, distance: 8.1
click at [427, 297] on fieldset "Select Rush Option Default - Uses PNR remark Overrides Force Rush - Rush the sp…" at bounding box center [574, 264] width 438 height 66
click at [427, 281] on label "Force Rush - Rush the specified Segment" at bounding box center [442, 276] width 128 height 10
click at [372, 278] on input "Force Rush - Rush the specified Segment" at bounding box center [369, 275] width 6 height 6
radio input "true"
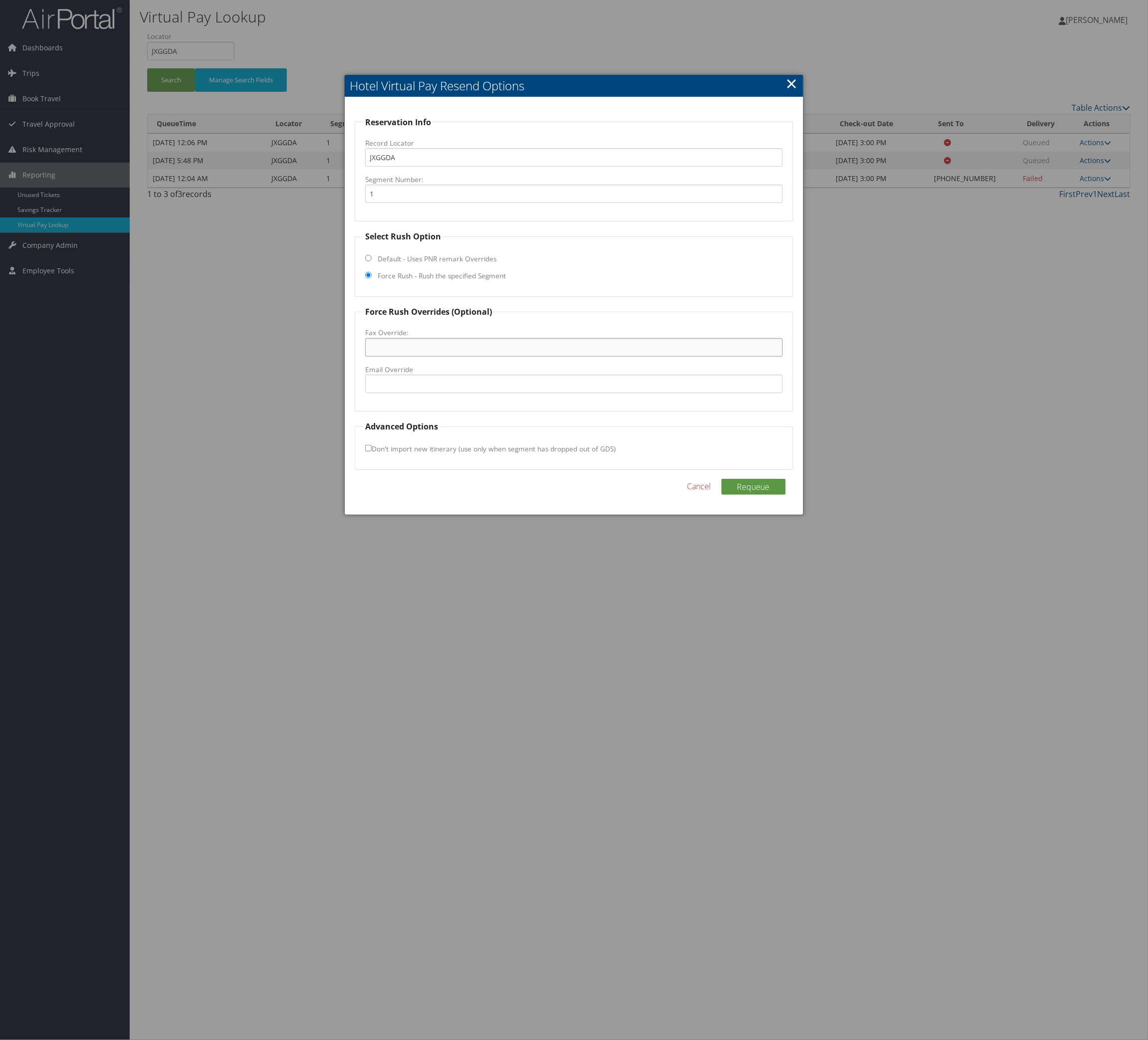
click at [446, 356] on input "Fax Override:" at bounding box center [574, 347] width 417 height 18
click at [418, 393] on input "Email Override" at bounding box center [574, 384] width 417 height 18
click at [557, 393] on input "guadalupe.pedrova@hilton.com" at bounding box center [574, 384] width 417 height 18
click at [470, 393] on input "guadalupe.pedrova@hilton.com" at bounding box center [574, 384] width 417 height 18
drag, startPoint x: 586, startPoint y: 535, endPoint x: -2, endPoint y: 515, distance: 588.3
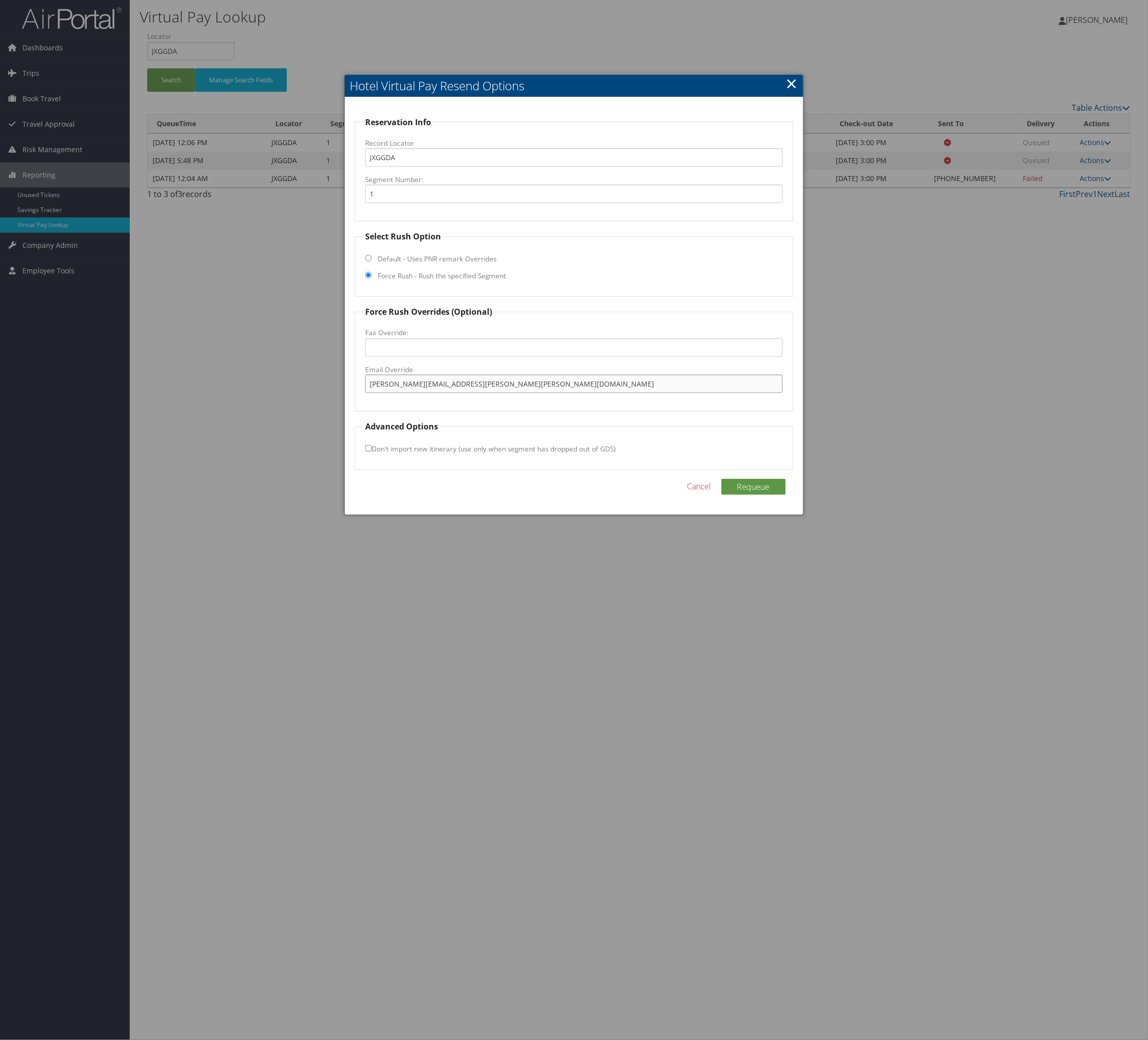
click at [0, 515] on html "Menu Dashboards ► AirPortal 360™ (Manager) AirPortal 360™ (Agent) My Travel Das…" at bounding box center [574, 520] width 1148 height 1040
type input "guadalupe.pedroza@hilton.com"
click at [727, 495] on button "Requeue" at bounding box center [753, 487] width 64 height 16
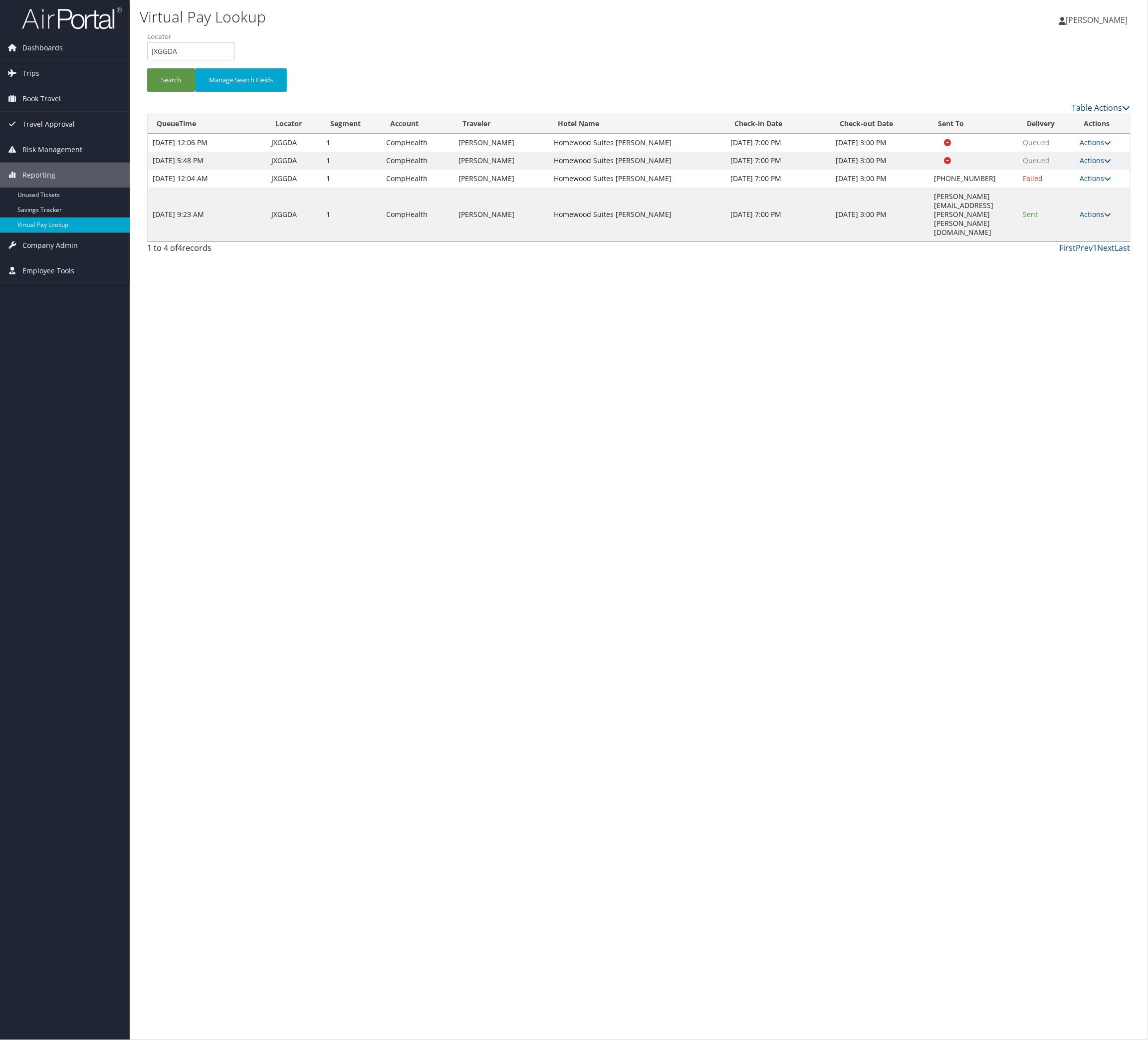
click at [1087, 242] on td "Actions Resend Logs View Itinerary" at bounding box center [1103, 214] width 55 height 54
click at [1105, 218] on icon at bounding box center [1108, 214] width 7 height 7
click at [1070, 343] on link "Logs" at bounding box center [1040, 334] width 63 height 17
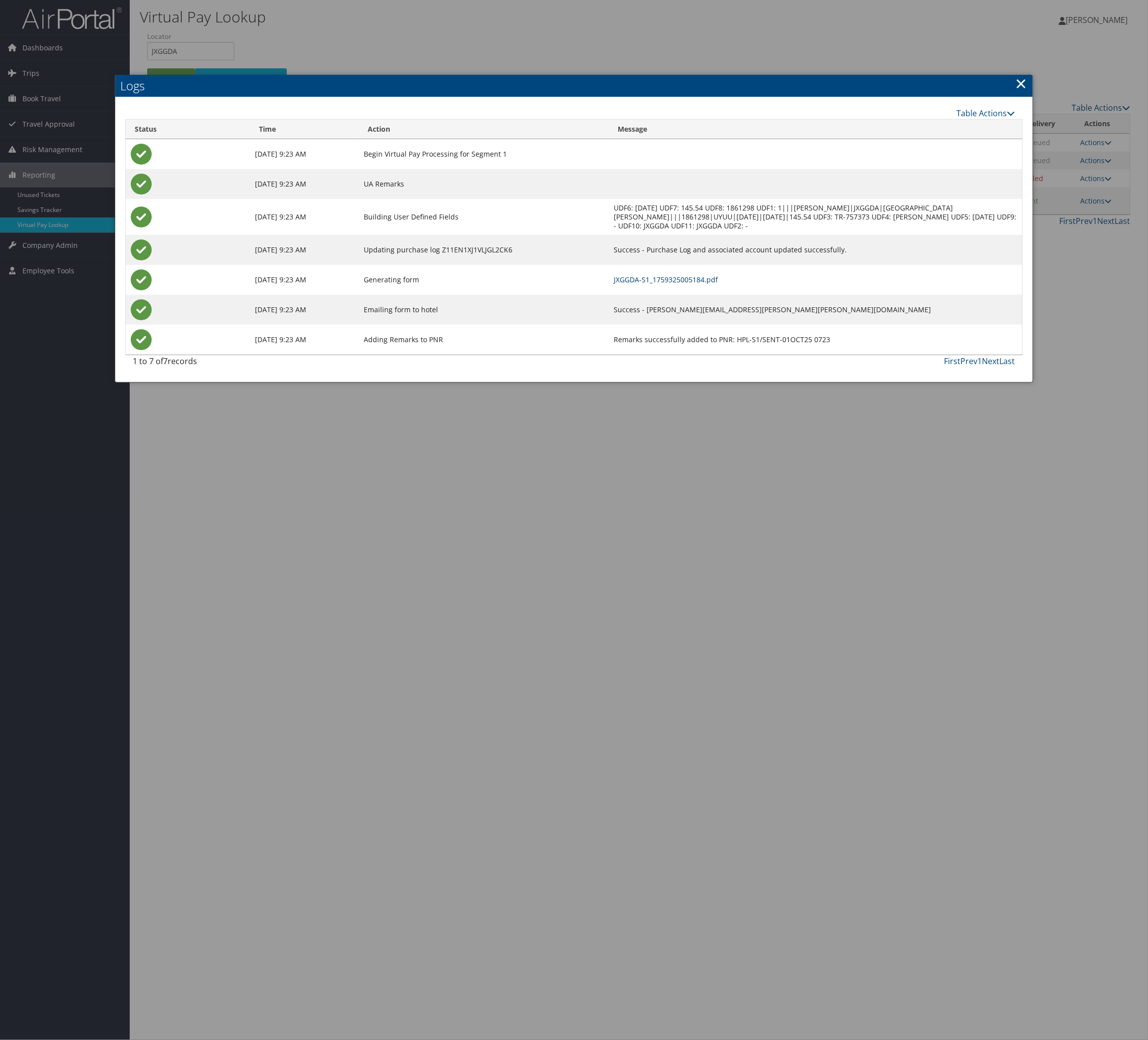
click at [671, 284] on link "JXGGDA-S1_1759325005184.pdf" at bounding box center [667, 280] width 104 height 9
